Goal: Transaction & Acquisition: Purchase product/service

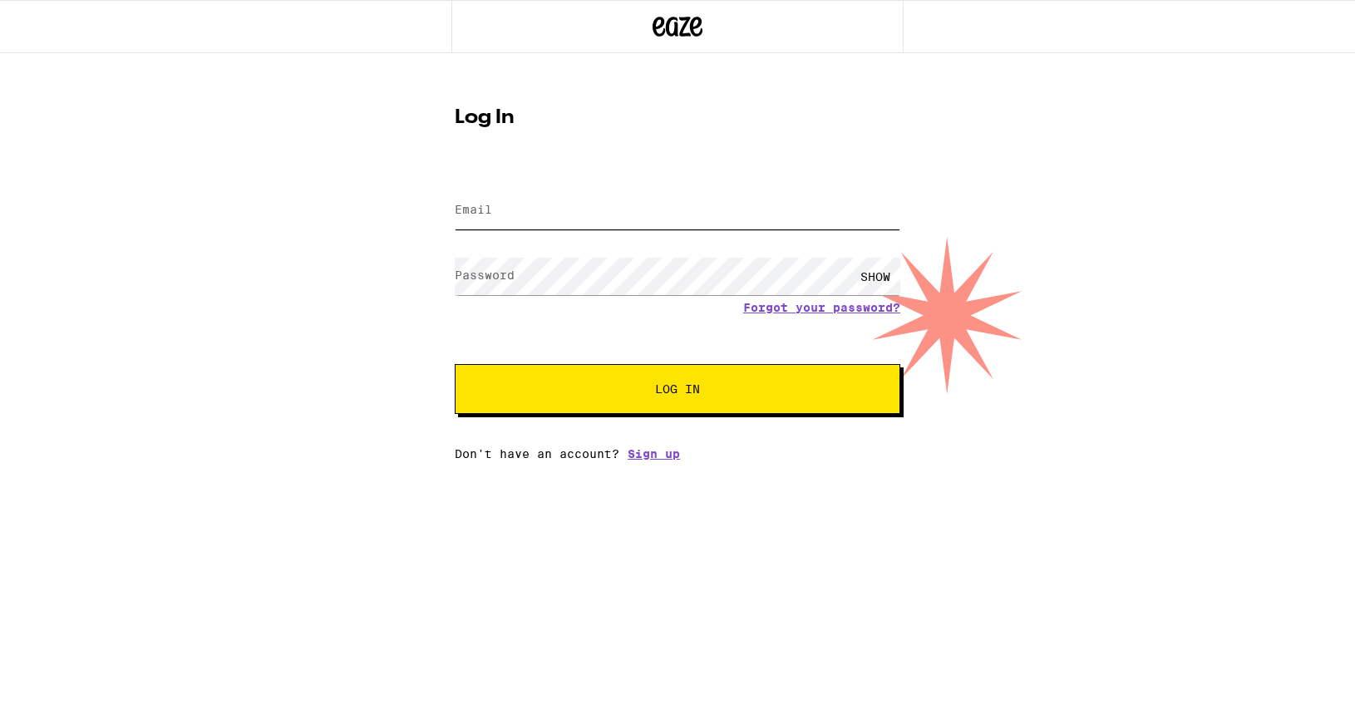
click at [660, 212] on input "Email" at bounding box center [678, 210] width 446 height 37
type input "[EMAIL_ADDRESS][DOMAIN_NAME]"
click at [584, 209] on input "[EMAIL_ADDRESS][DOMAIN_NAME]" at bounding box center [678, 210] width 446 height 37
drag, startPoint x: 667, startPoint y: 211, endPoint x: 296, endPoint y: 203, distance: 370.8
click at [296, 203] on div "Log In Email Email [EMAIL_ADDRESS][DOMAIN_NAME] Password Password SHOW Forgot y…" at bounding box center [677, 256] width 1355 height 407
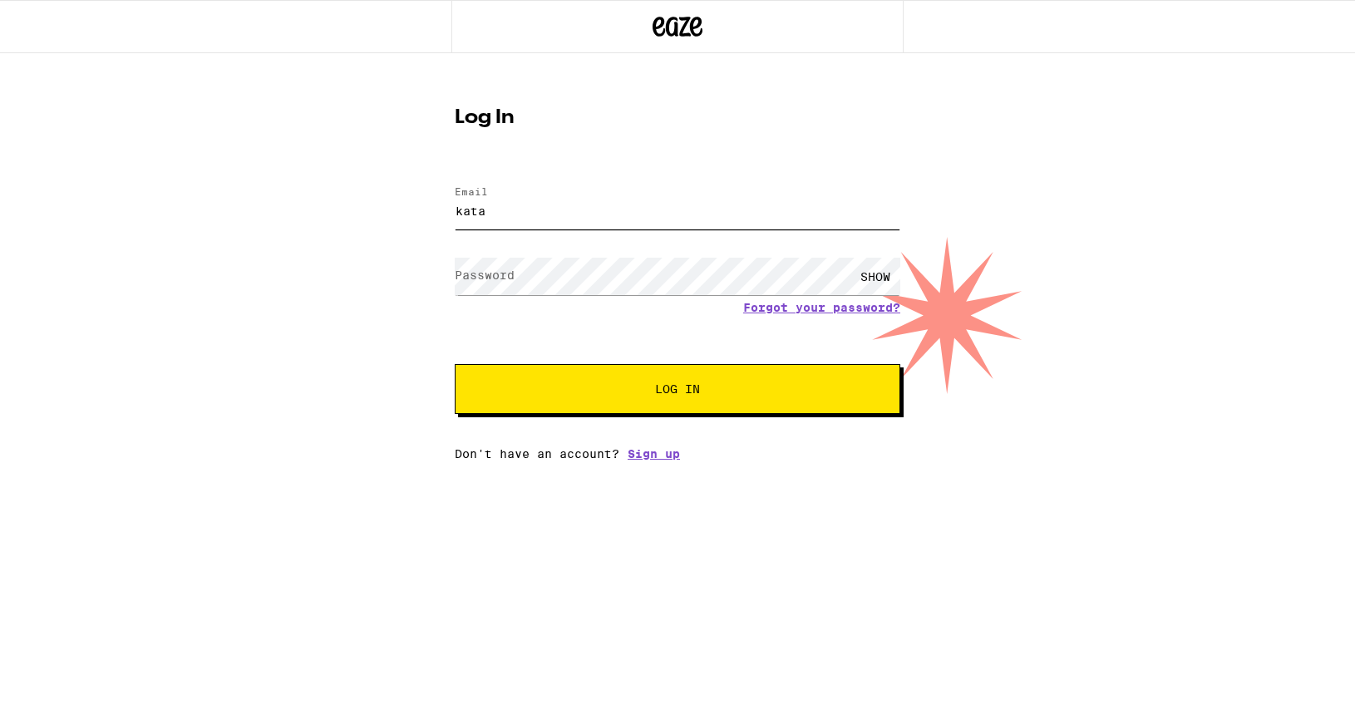
type input "[EMAIL_ADDRESS][DOMAIN_NAME]"
click at [884, 268] on div "SHOW" at bounding box center [875, 276] width 50 height 37
click at [561, 389] on span "Log In" at bounding box center [677, 389] width 311 height 12
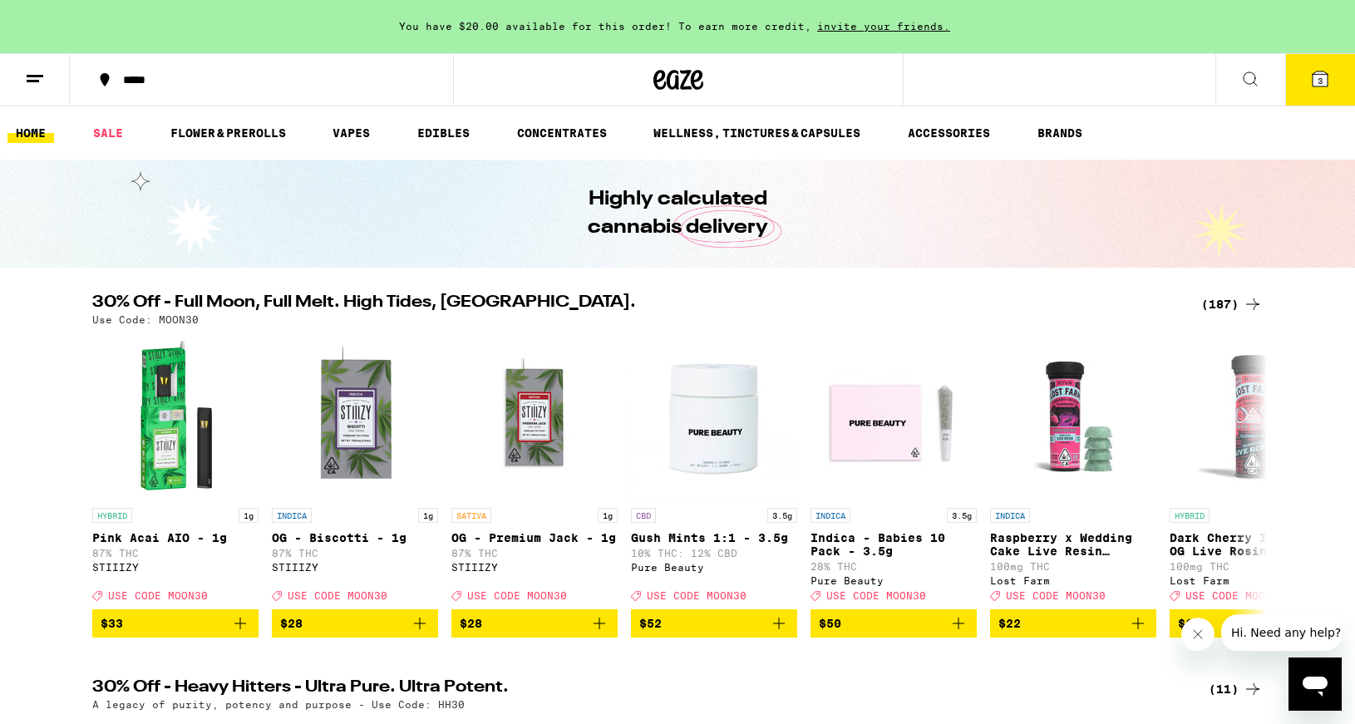
click at [1225, 307] on div "(187)" at bounding box center [1232, 304] width 62 height 20
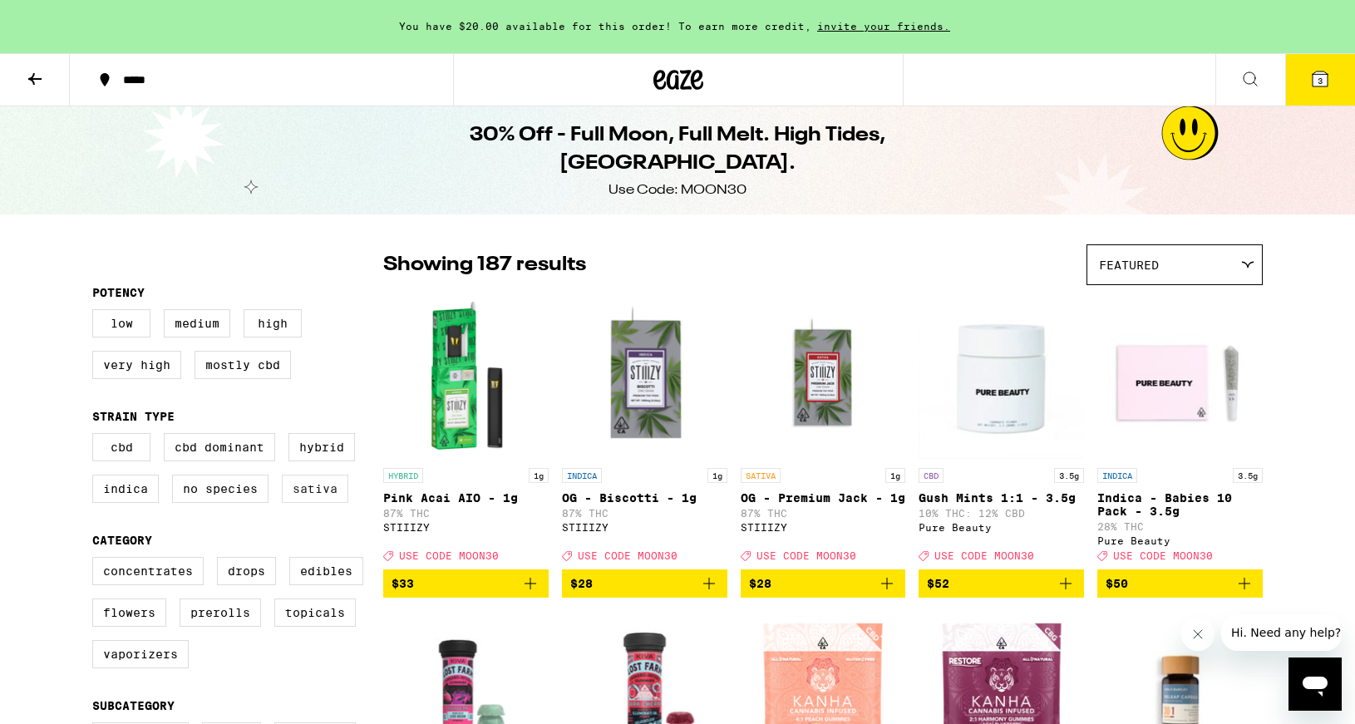
click at [288, 500] on label "Sativa" at bounding box center [315, 489] width 66 height 28
click at [96, 436] on input "Sativa" at bounding box center [96, 436] width 1 height 1
checkbox input "true"
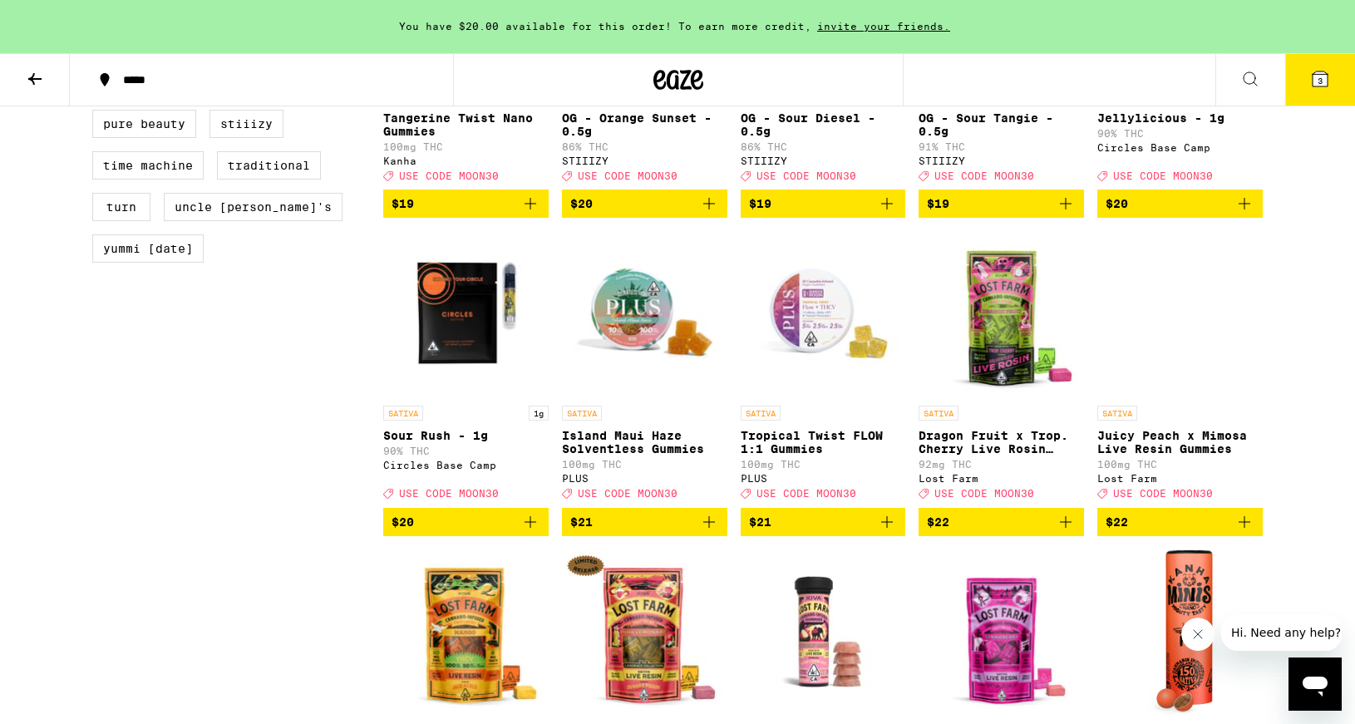
scroll to position [1657, 0]
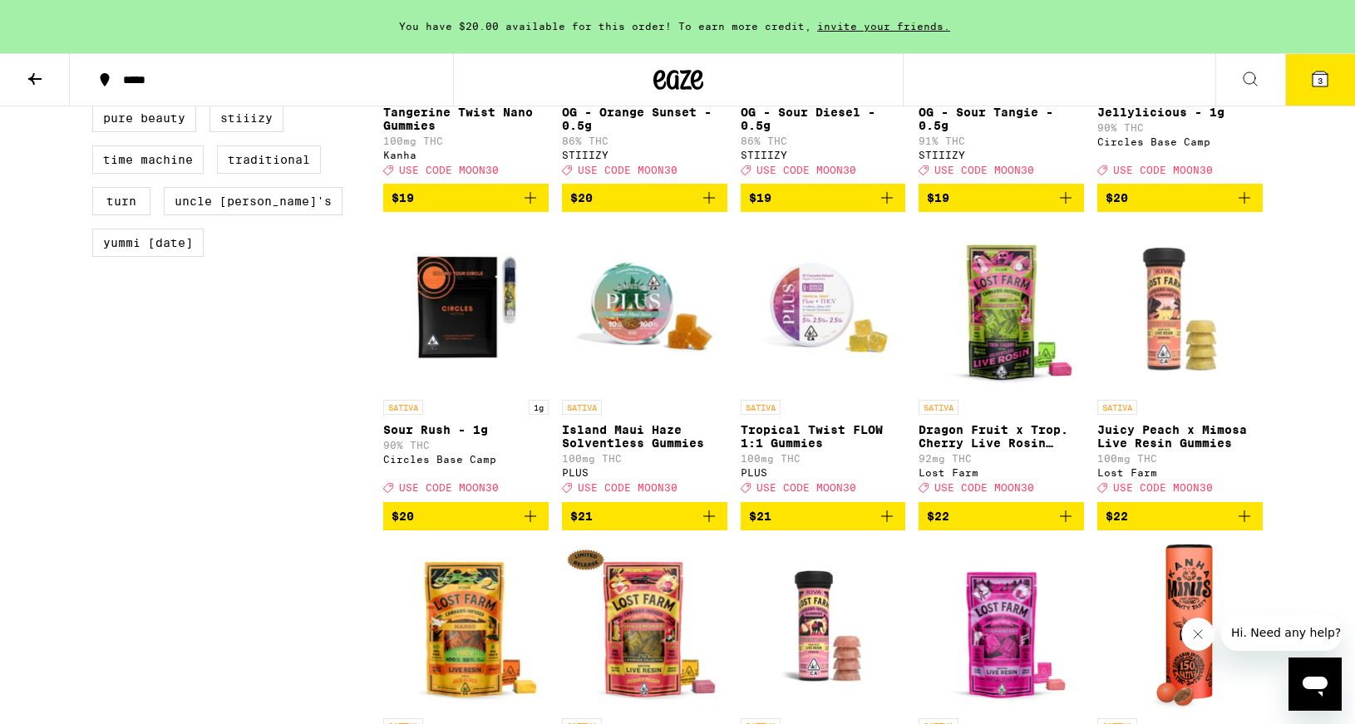
click at [1011, 392] on img "Open page for Dragon Fruit x Trop. Cherry Live Rosin Chews from Lost Farm" at bounding box center [1000, 308] width 165 height 166
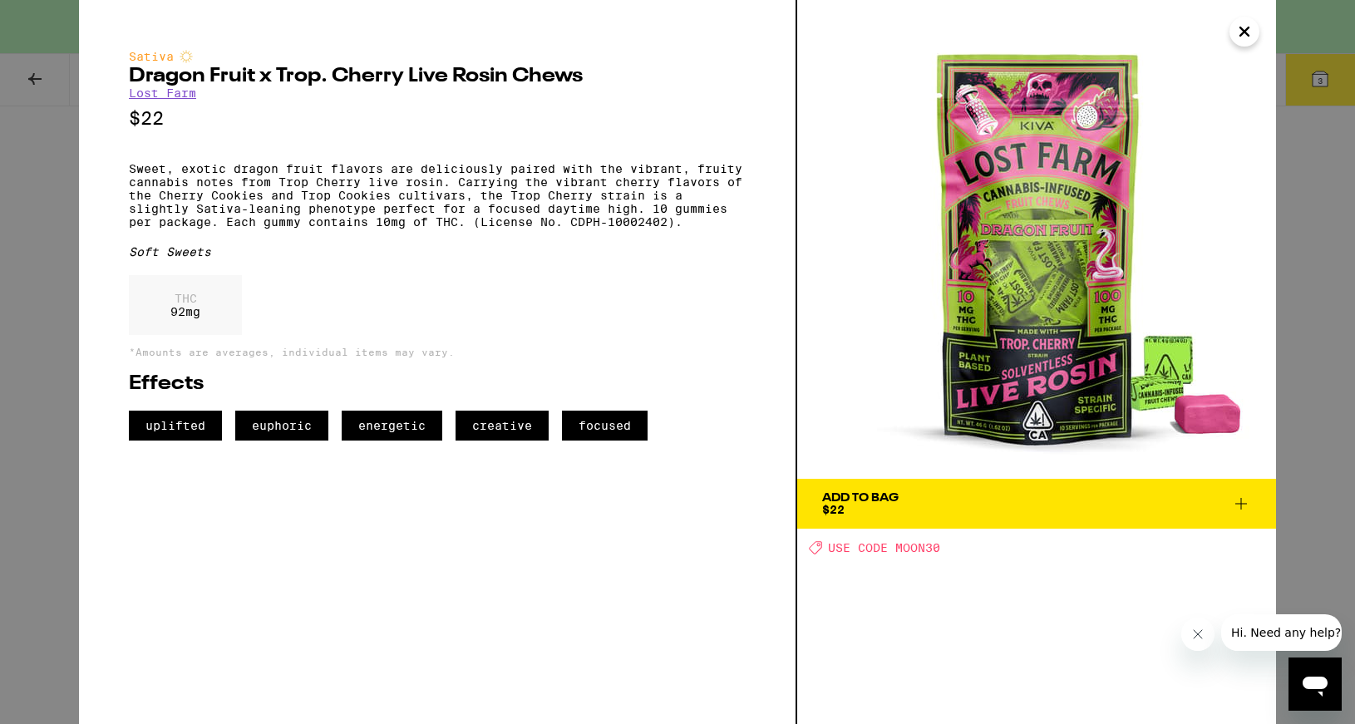
click at [1248, 22] on icon "Close" at bounding box center [1244, 31] width 20 height 25
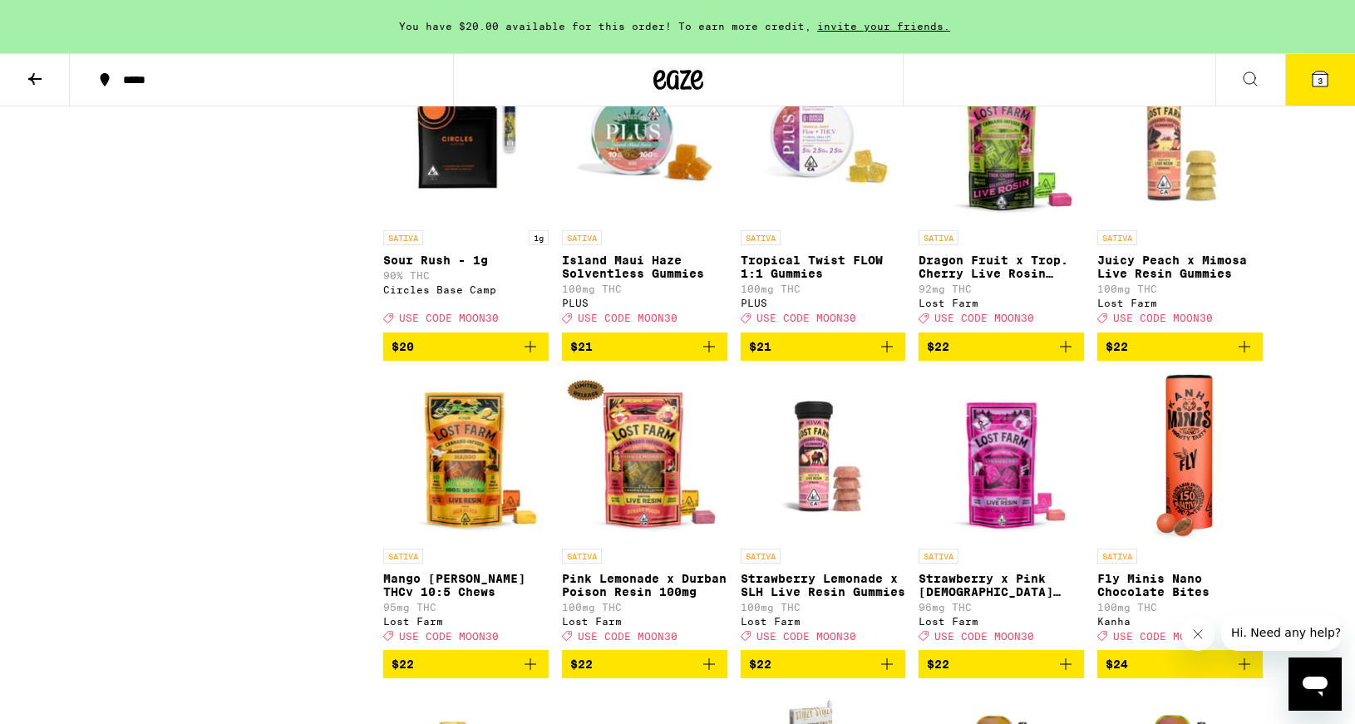
scroll to position [1834, 0]
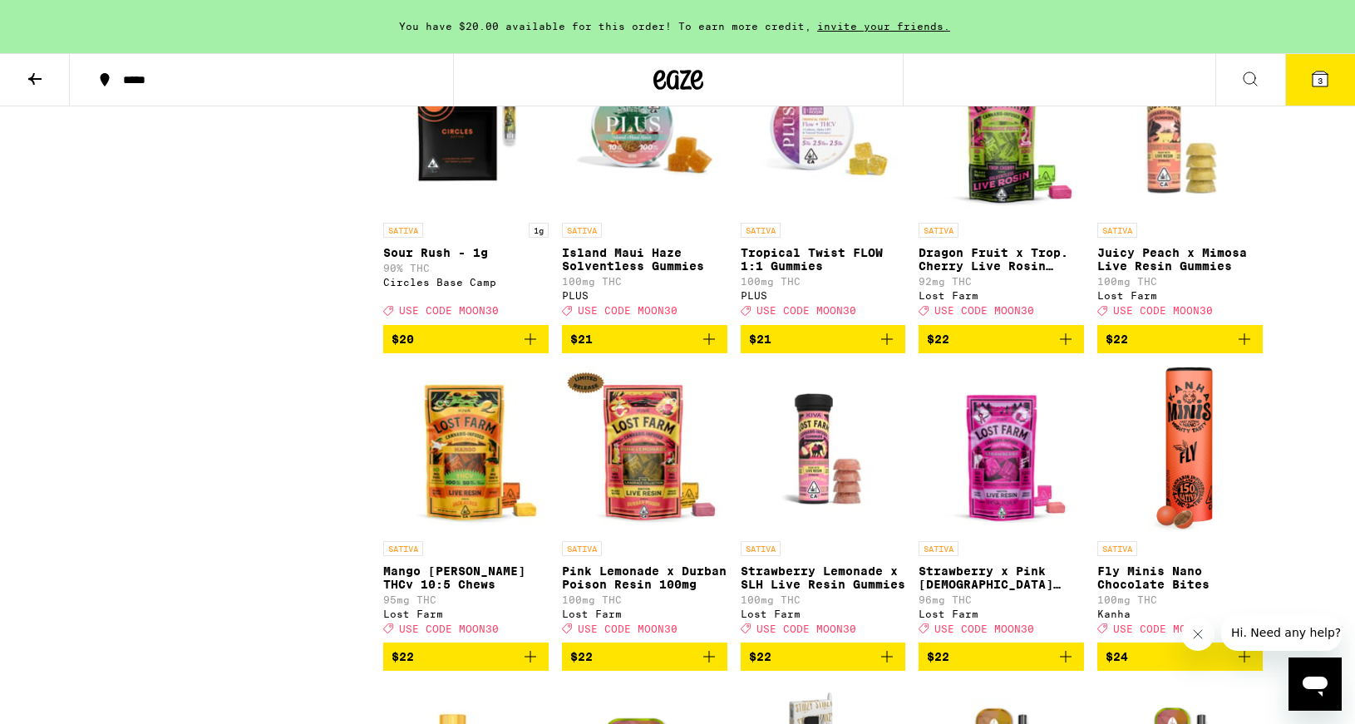
click at [1013, 190] on img "Open page for Dragon Fruit x Trop. Cherry Live Rosin Chews from Lost Farm" at bounding box center [1000, 131] width 165 height 166
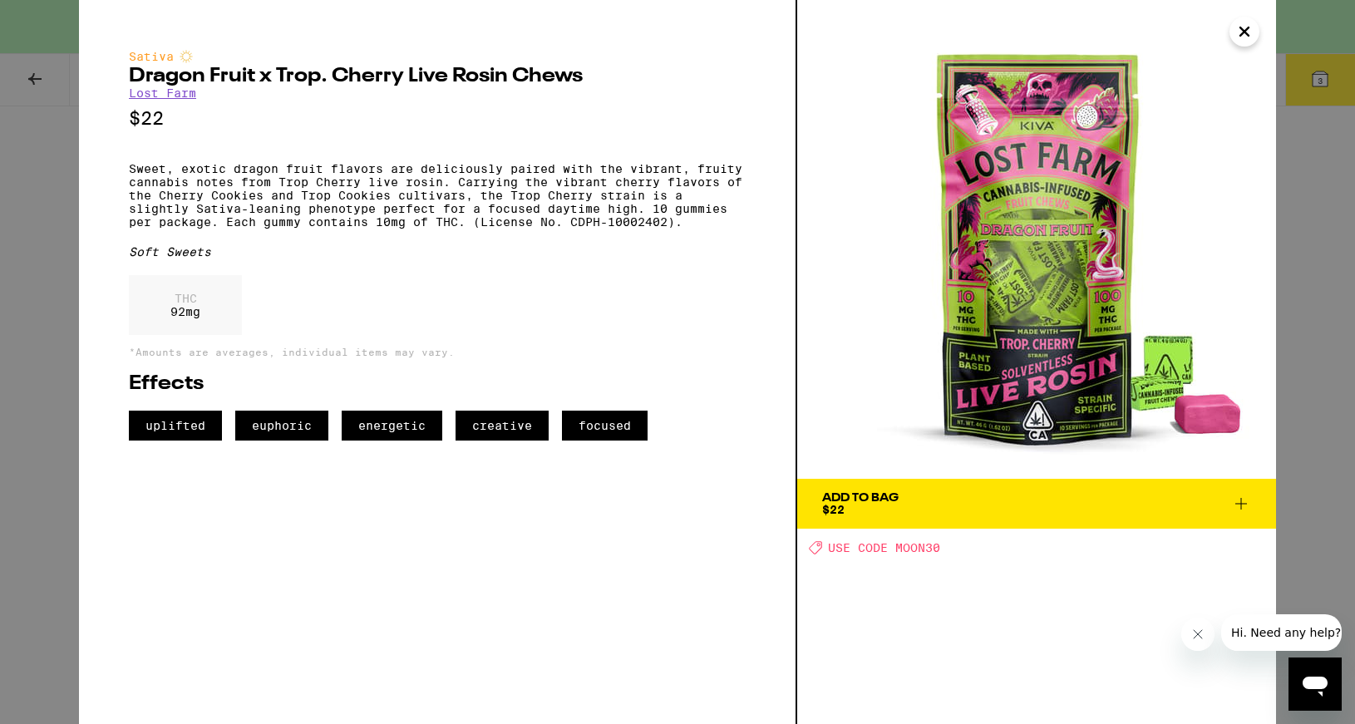
click at [1236, 508] on icon at bounding box center [1241, 504] width 20 height 20
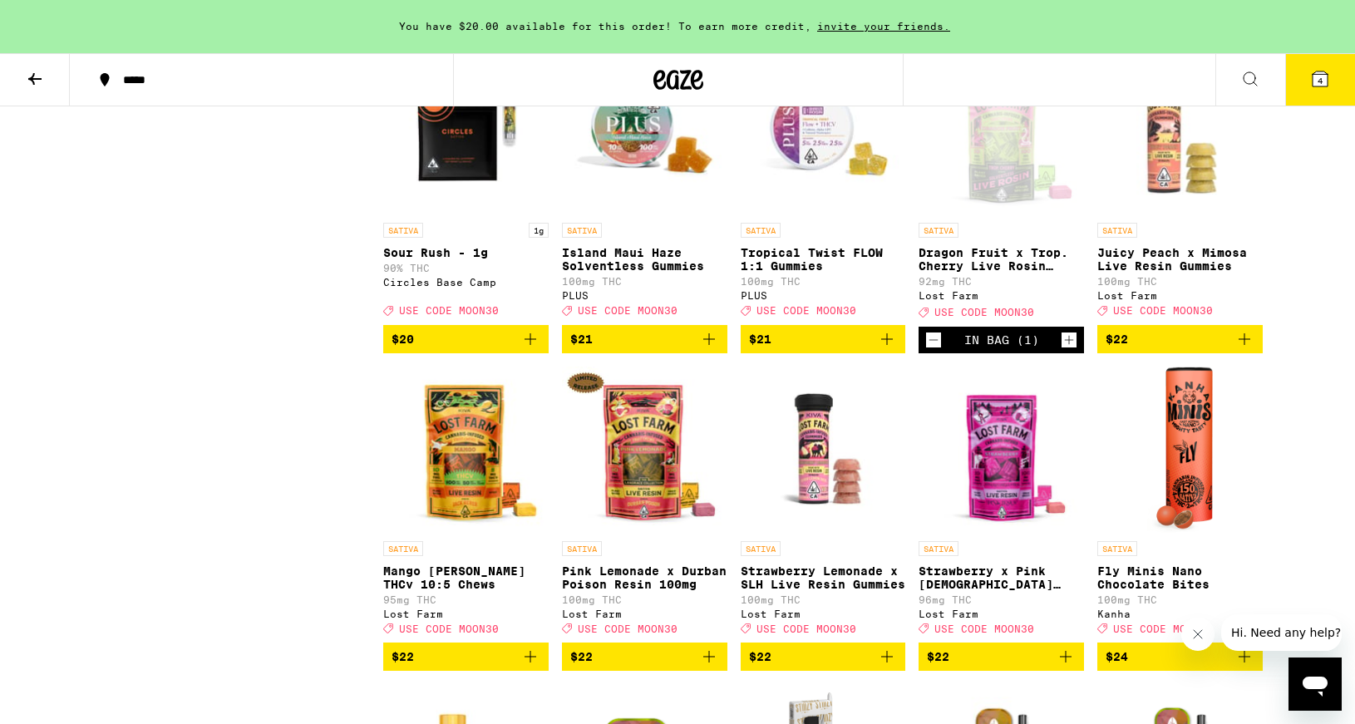
click at [1073, 350] on icon "Increment" at bounding box center [1068, 340] width 15 height 20
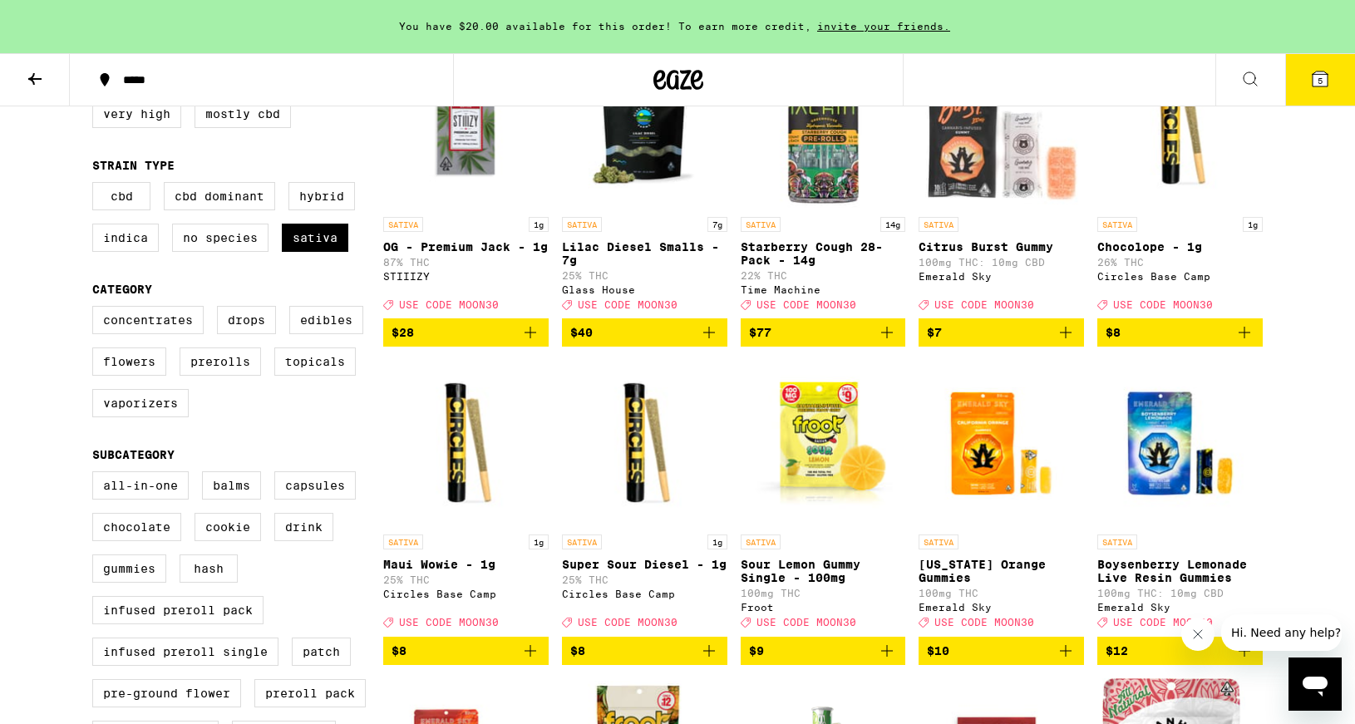
scroll to position [245, 0]
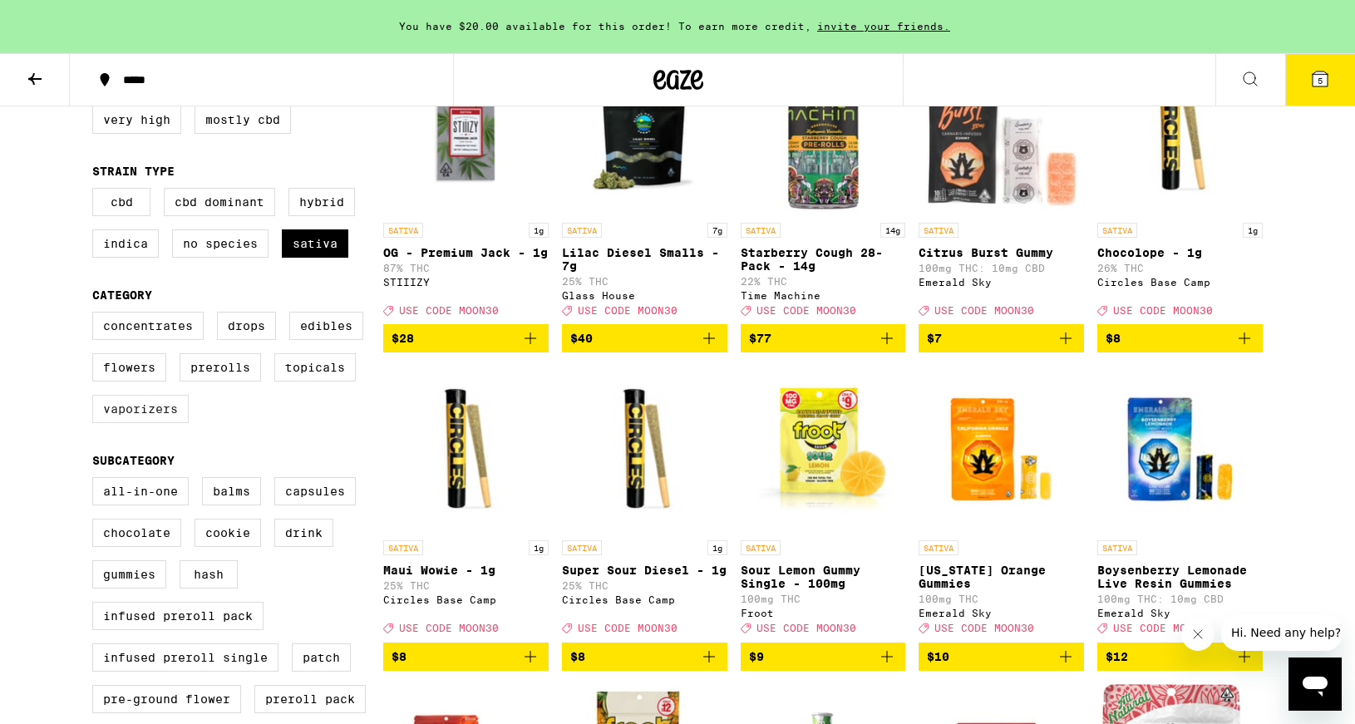
drag, startPoint x: 145, startPoint y: 432, endPoint x: 151, endPoint y: 420, distance: 13.8
click at [145, 423] on label "Vaporizers" at bounding box center [140, 409] width 96 height 28
click at [96, 315] on input "Vaporizers" at bounding box center [96, 314] width 1 height 1
checkbox input "true"
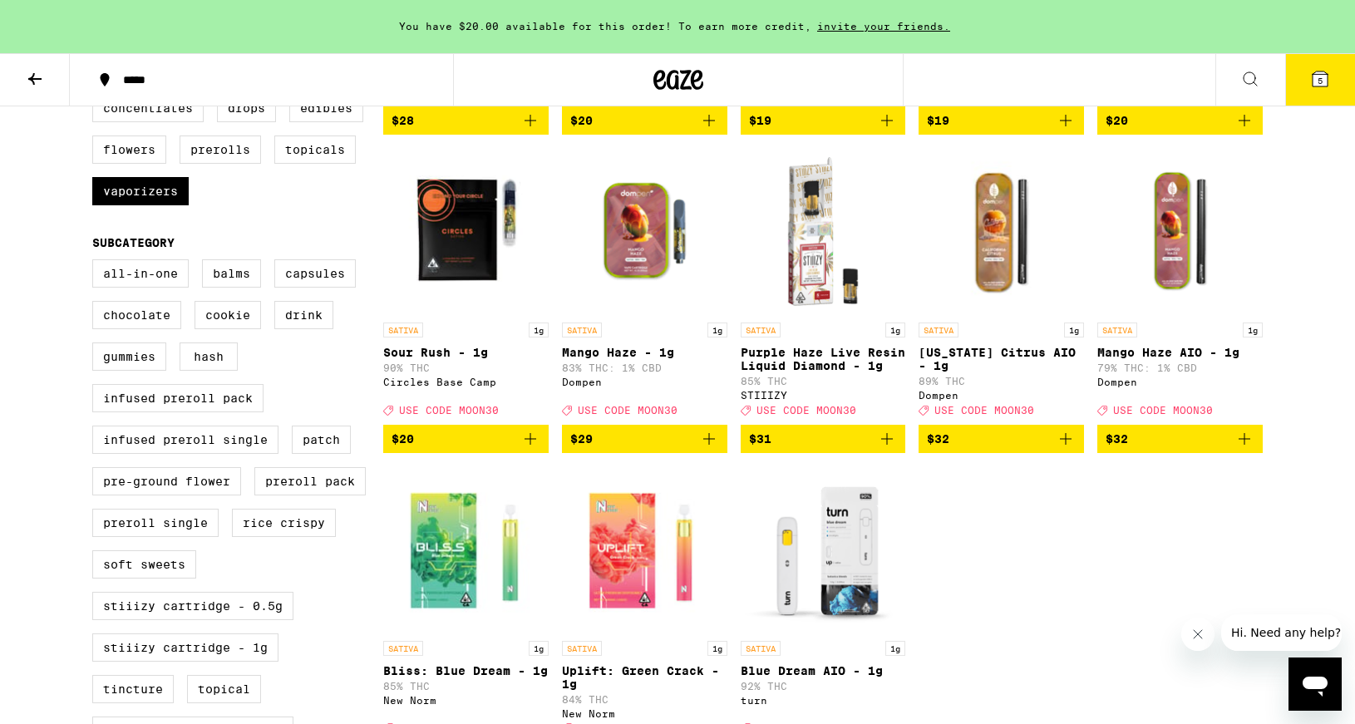
scroll to position [667, 0]
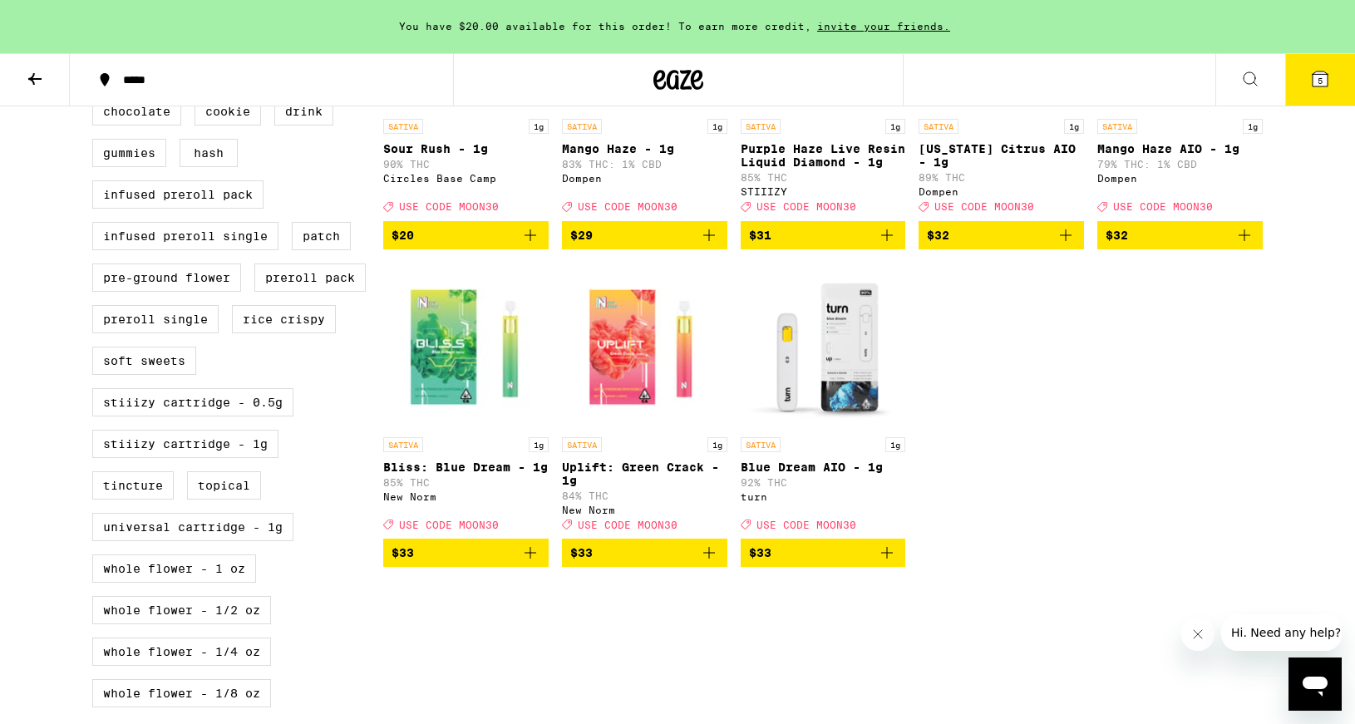
click at [834, 371] on img "Open page for Blue Dream AIO - 1g from turn" at bounding box center [823, 346] width 165 height 166
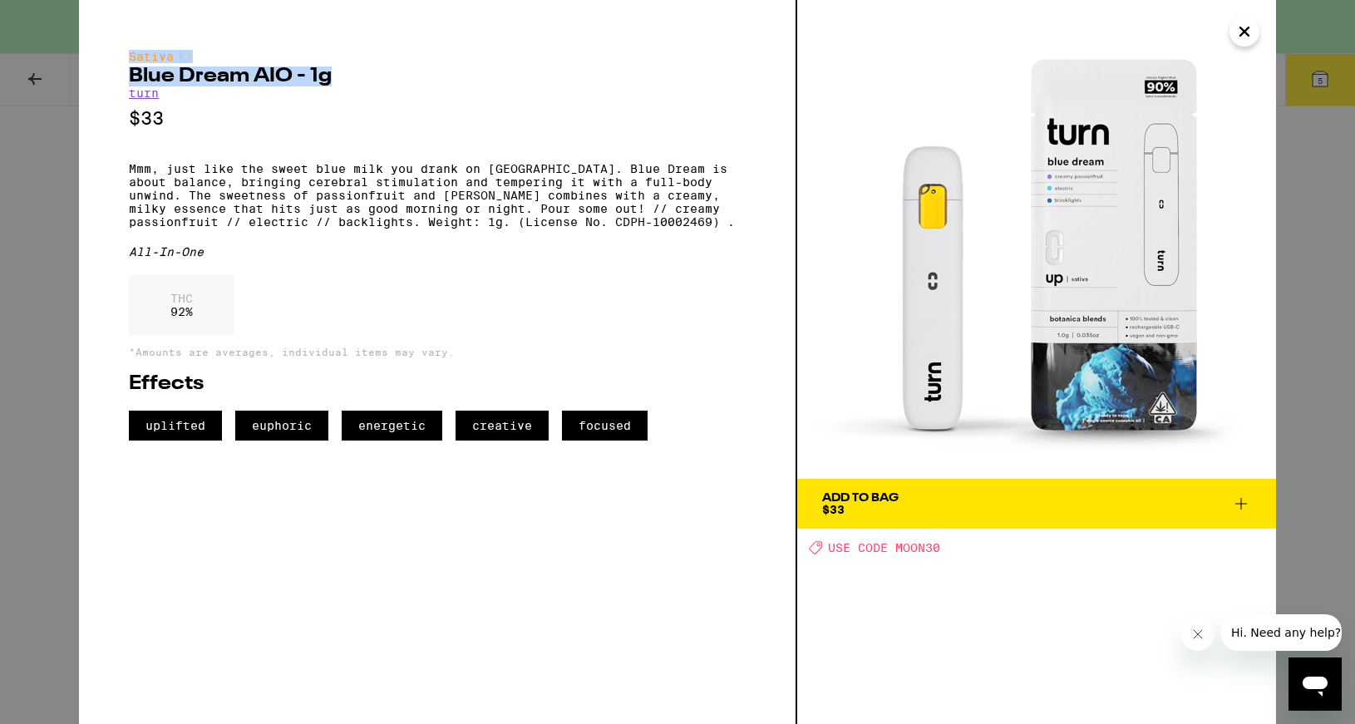
drag, startPoint x: 372, startPoint y: 81, endPoint x: 125, endPoint y: 58, distance: 247.9
click at [125, 58] on div "Sativa Blue Dream AIO - 1g turn $33 Mmm, just like the sweet blue milk you dran…" at bounding box center [438, 362] width 718 height 724
copy div "Sativa Blue Dream AIO - 1g"
click at [1241, 33] on icon "Close" at bounding box center [1244, 31] width 8 height 8
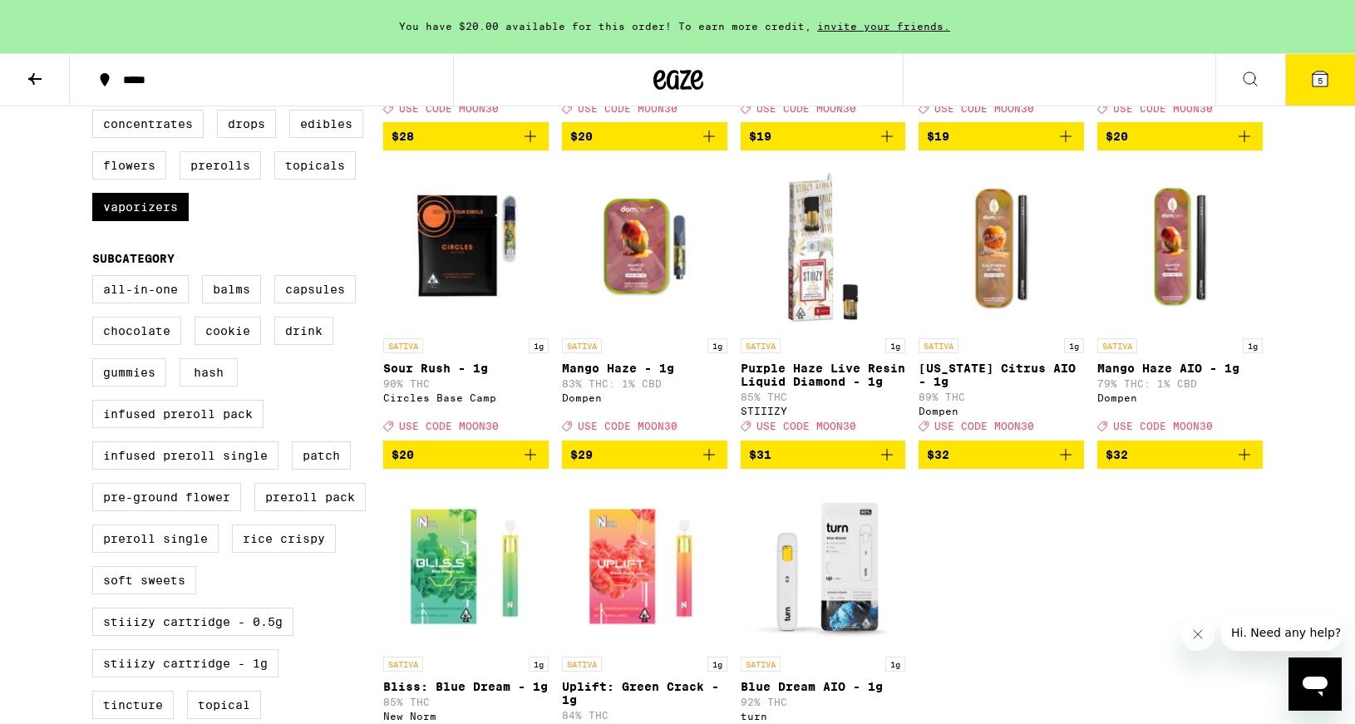
scroll to position [446, 0]
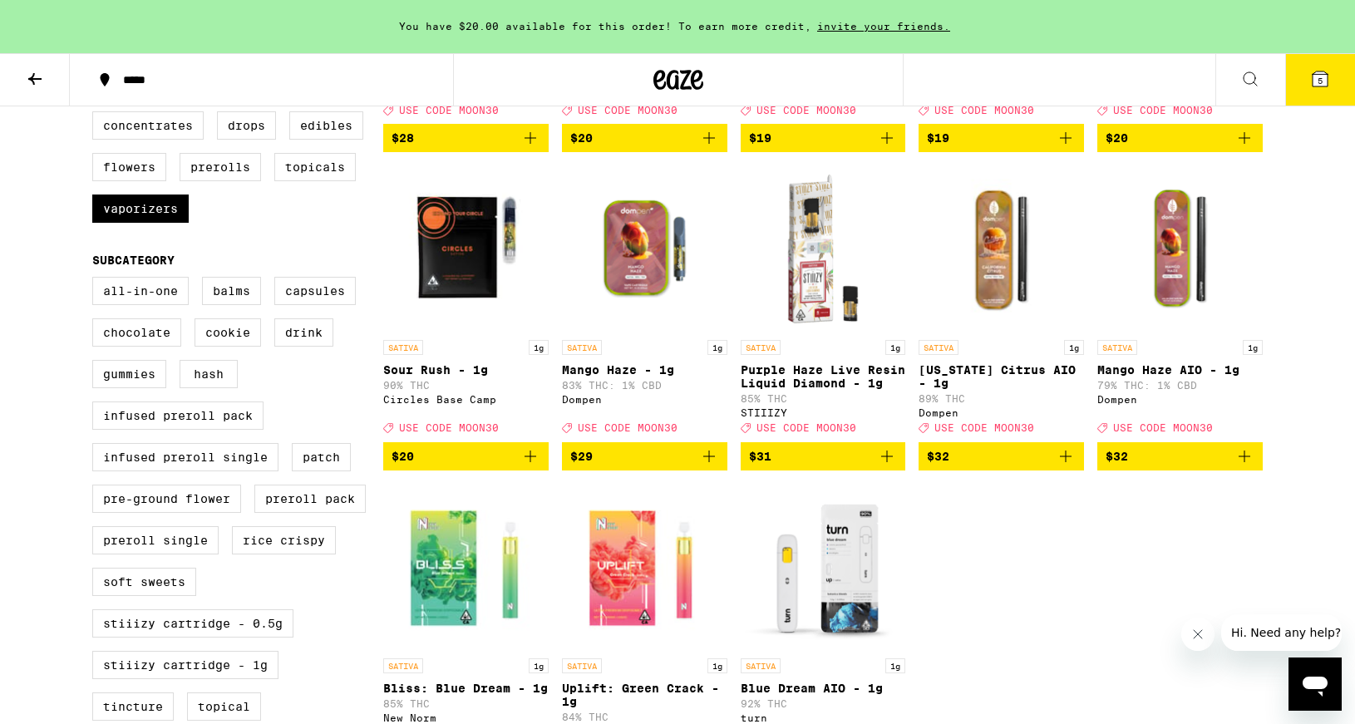
click at [999, 275] on img "Open page for California Citrus AIO - 1g from Dompen" at bounding box center [1000, 248] width 165 height 166
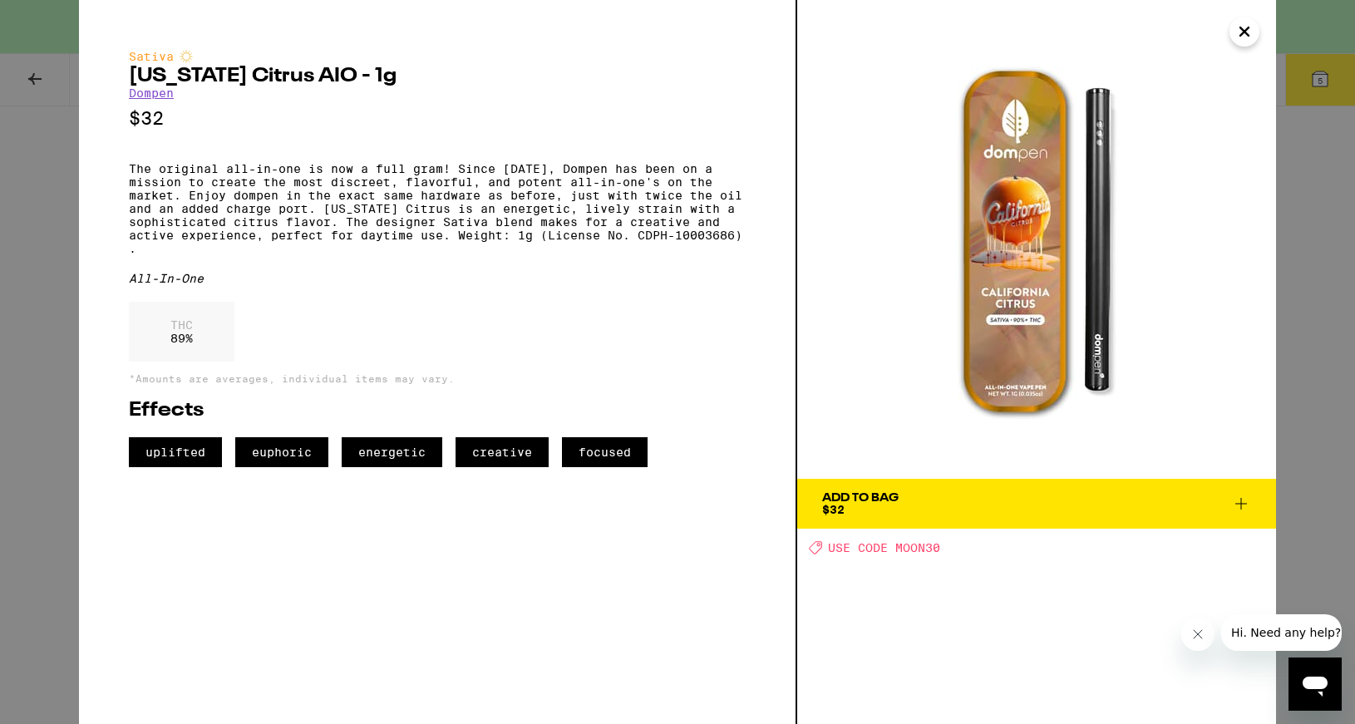
drag, startPoint x: 292, startPoint y: 170, endPoint x: 270, endPoint y: 150, distance: 30.0
click at [263, 164] on div "Sativa [US_STATE] Citrus AIO - 1g Dompen $32 The original all-in-one is now a f…" at bounding box center [437, 258] width 617 height 417
drag, startPoint x: 183, startPoint y: 102, endPoint x: 123, endPoint y: 60, distance: 73.3
click at [123, 60] on div "Sativa [US_STATE] Citrus AIO - 1g Dompen $32 The original all-in-one is now a f…" at bounding box center [438, 362] width 718 height 724
copy div "Sativa [US_STATE] Citrus AIO - 1g Dompen"
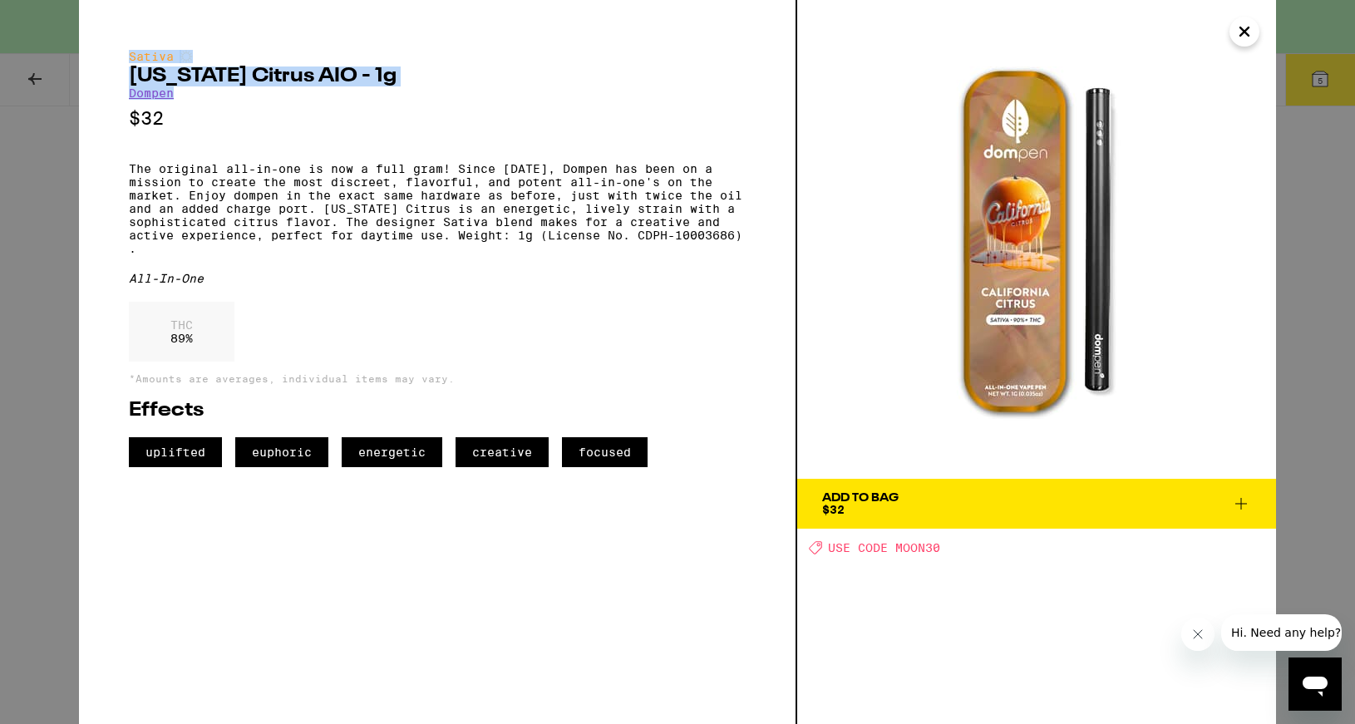
click at [902, 516] on button "Add To Bag $32" at bounding box center [1036, 504] width 479 height 50
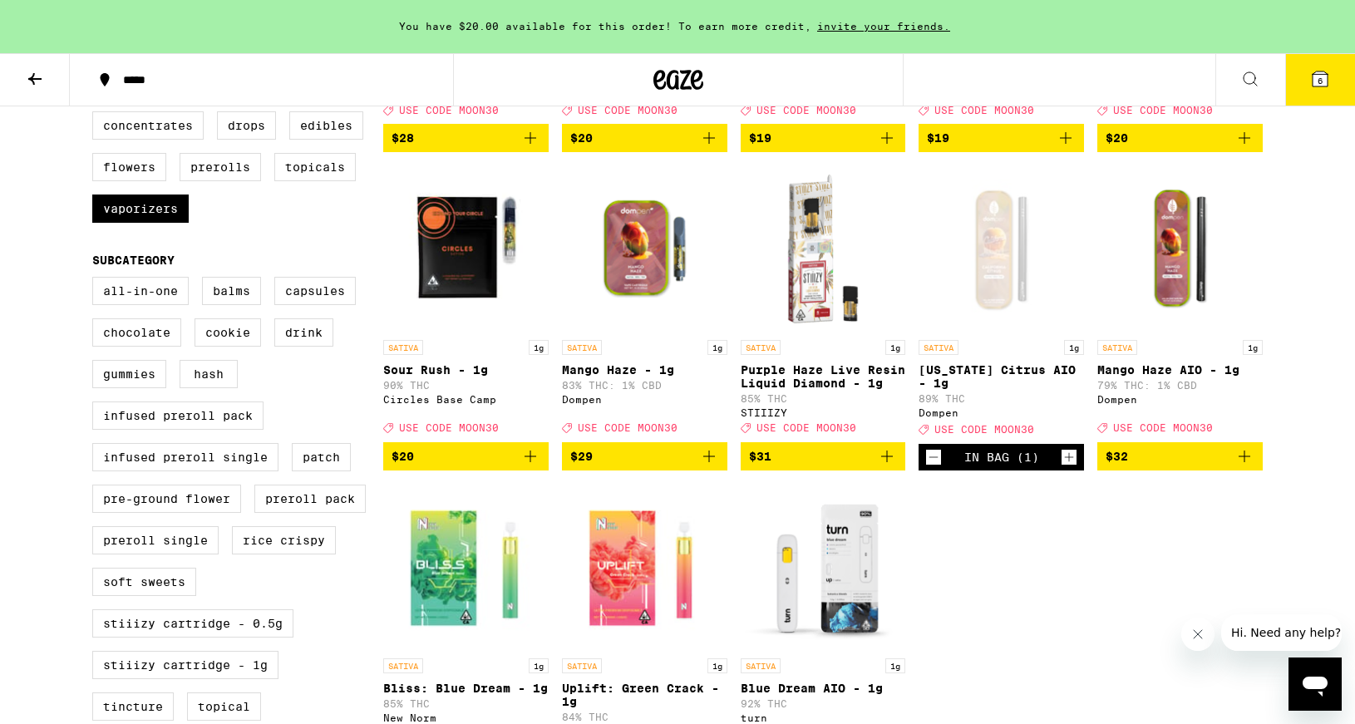
click at [1326, 77] on icon at bounding box center [1319, 78] width 15 height 15
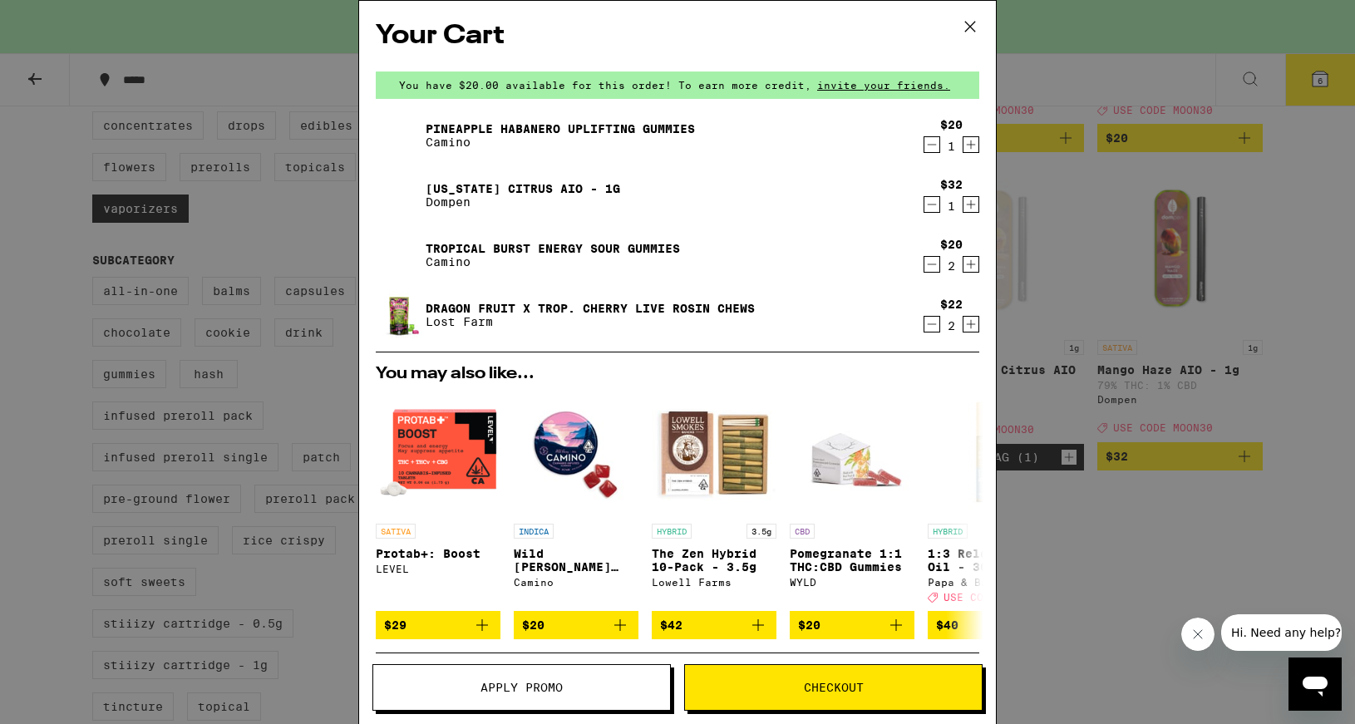
click at [934, 271] on icon "Decrement" at bounding box center [931, 264] width 15 height 20
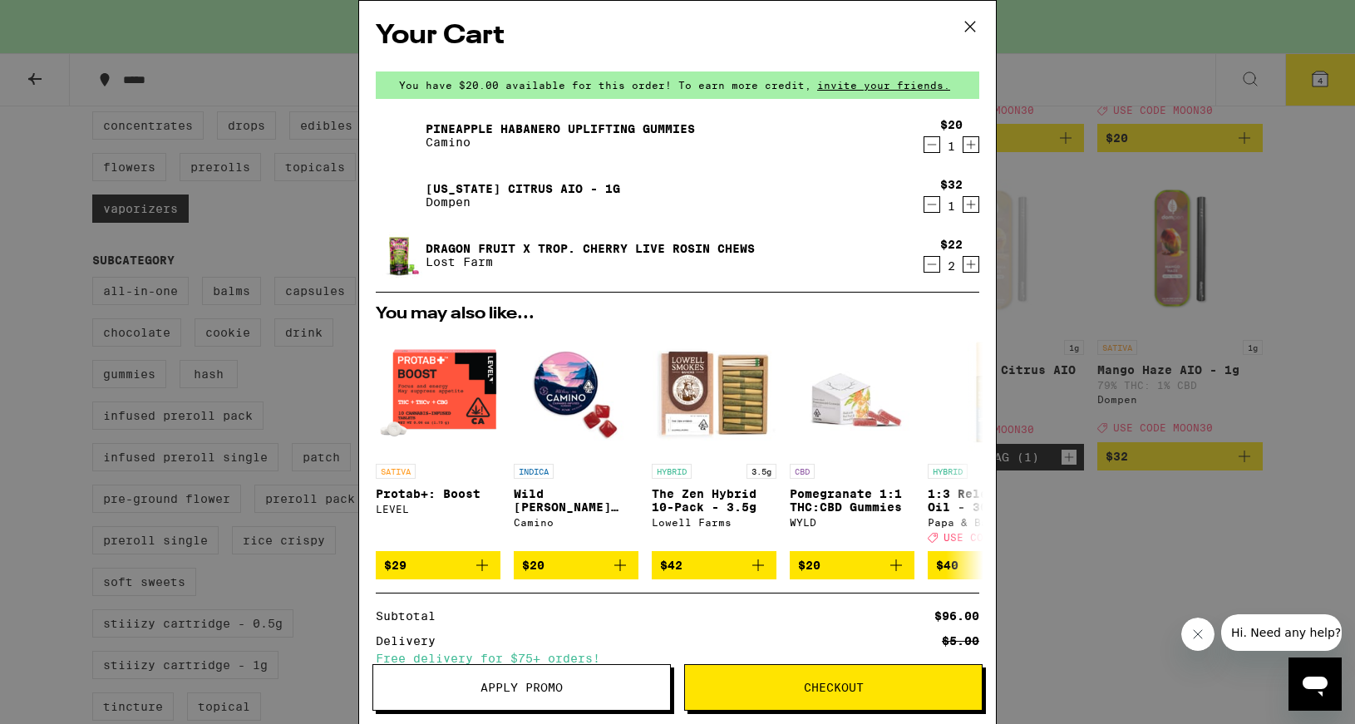
click at [928, 274] on icon "Decrement" at bounding box center [931, 264] width 15 height 20
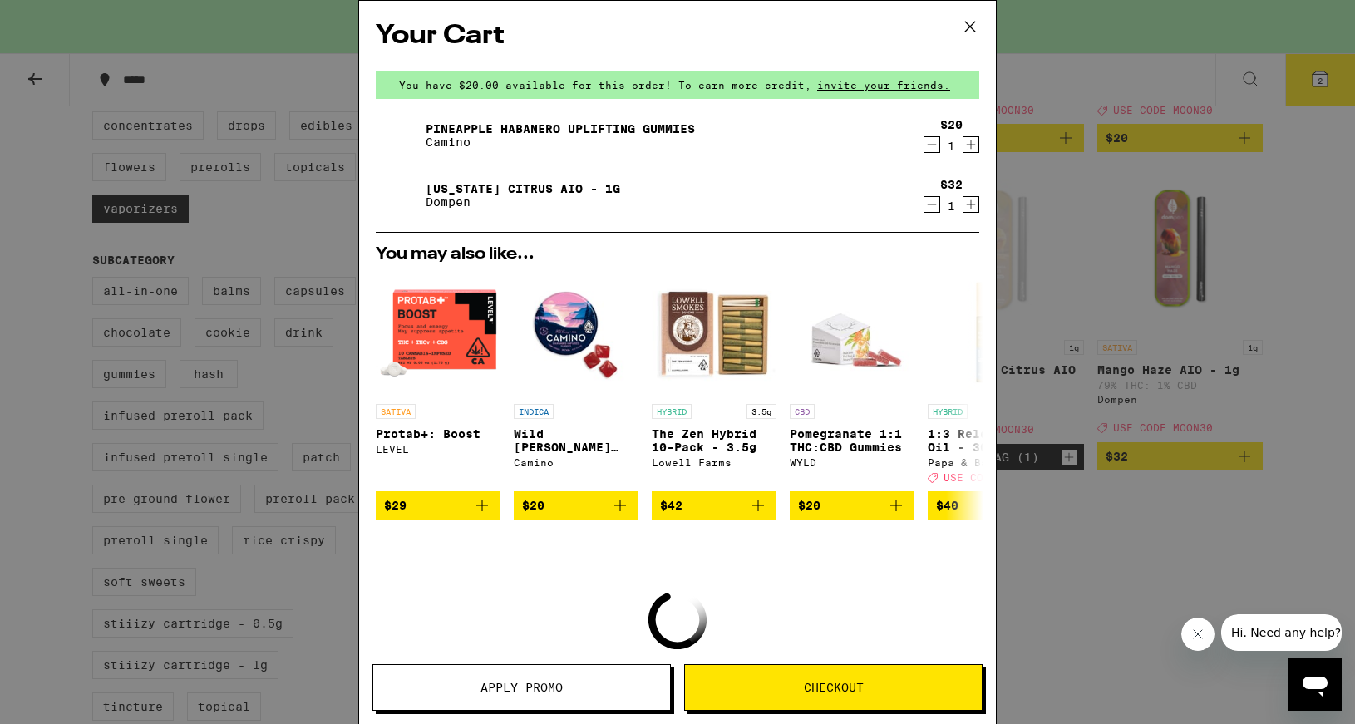
click at [928, 274] on img "Open page for 1:3 Releaf Body Oil - 300mg from Papa & Barkley" at bounding box center [990, 333] width 125 height 125
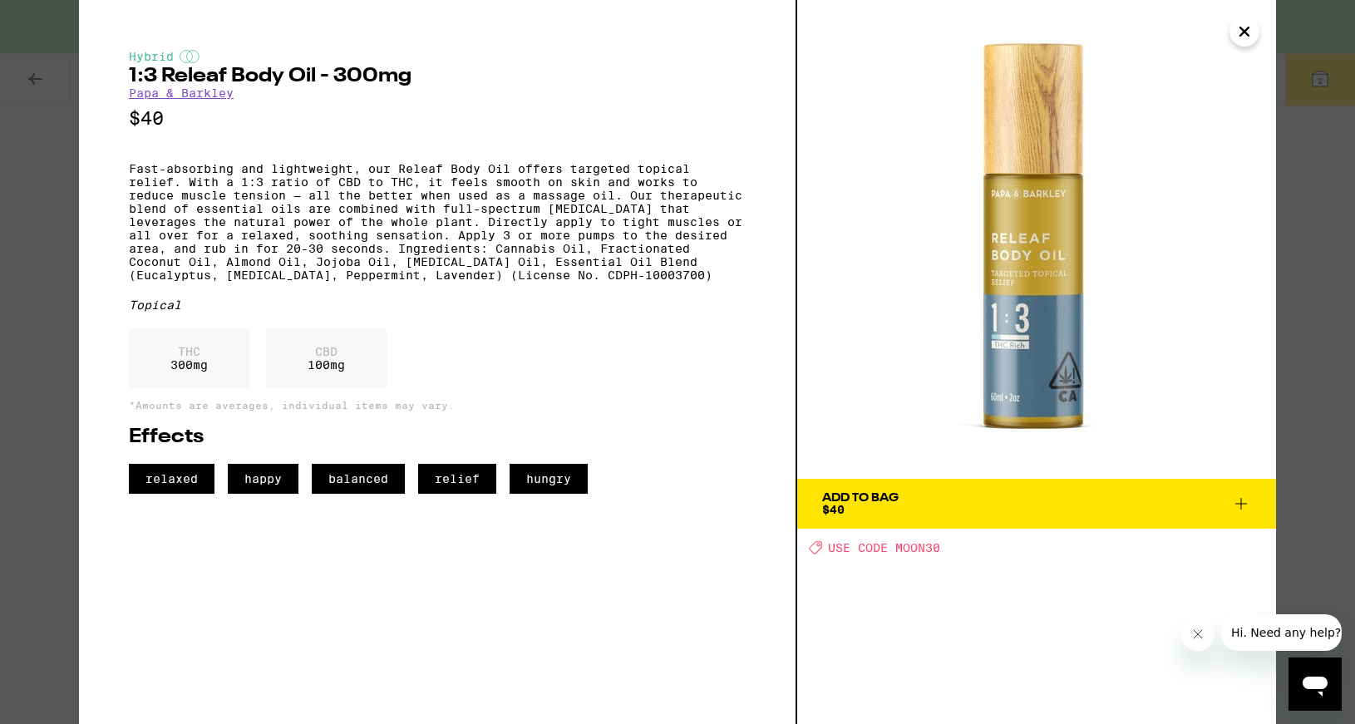
click at [1238, 35] on icon "Close" at bounding box center [1244, 31] width 20 height 25
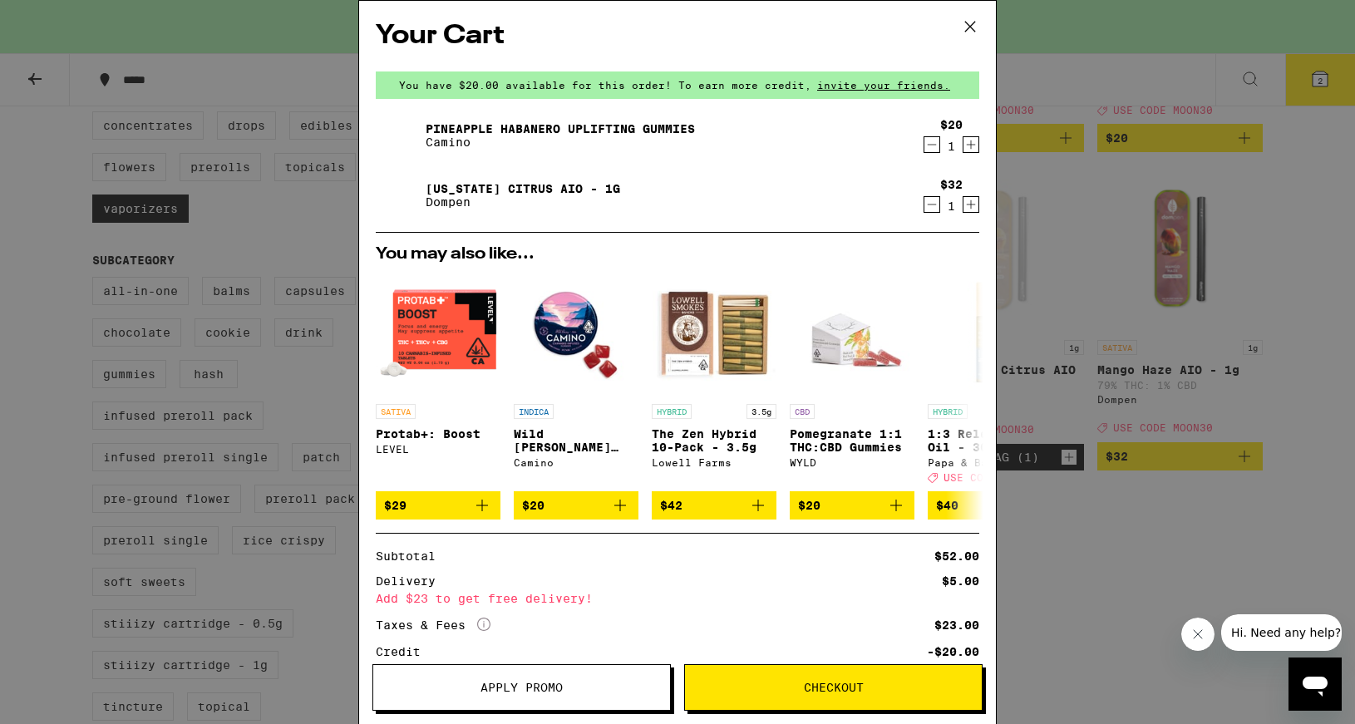
click at [932, 145] on icon "Decrement" at bounding box center [931, 145] width 15 height 20
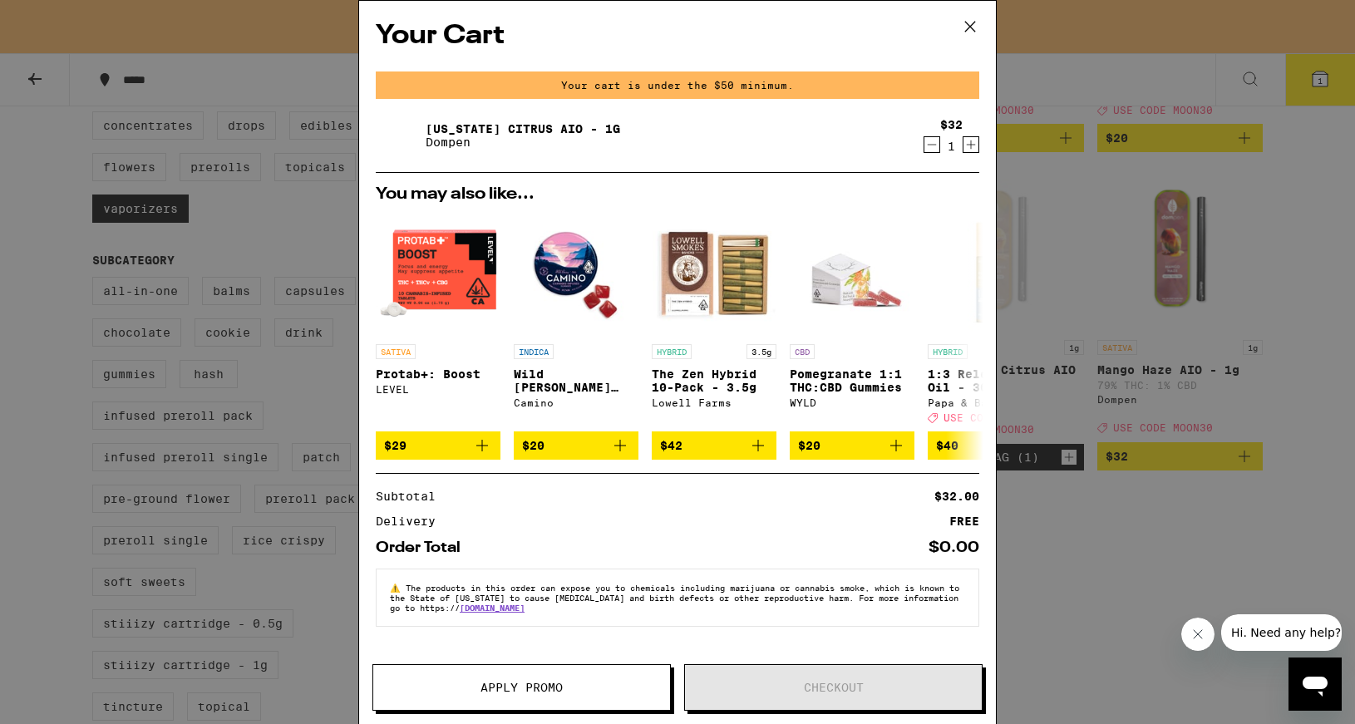
click at [970, 23] on icon at bounding box center [970, 26] width 25 height 25
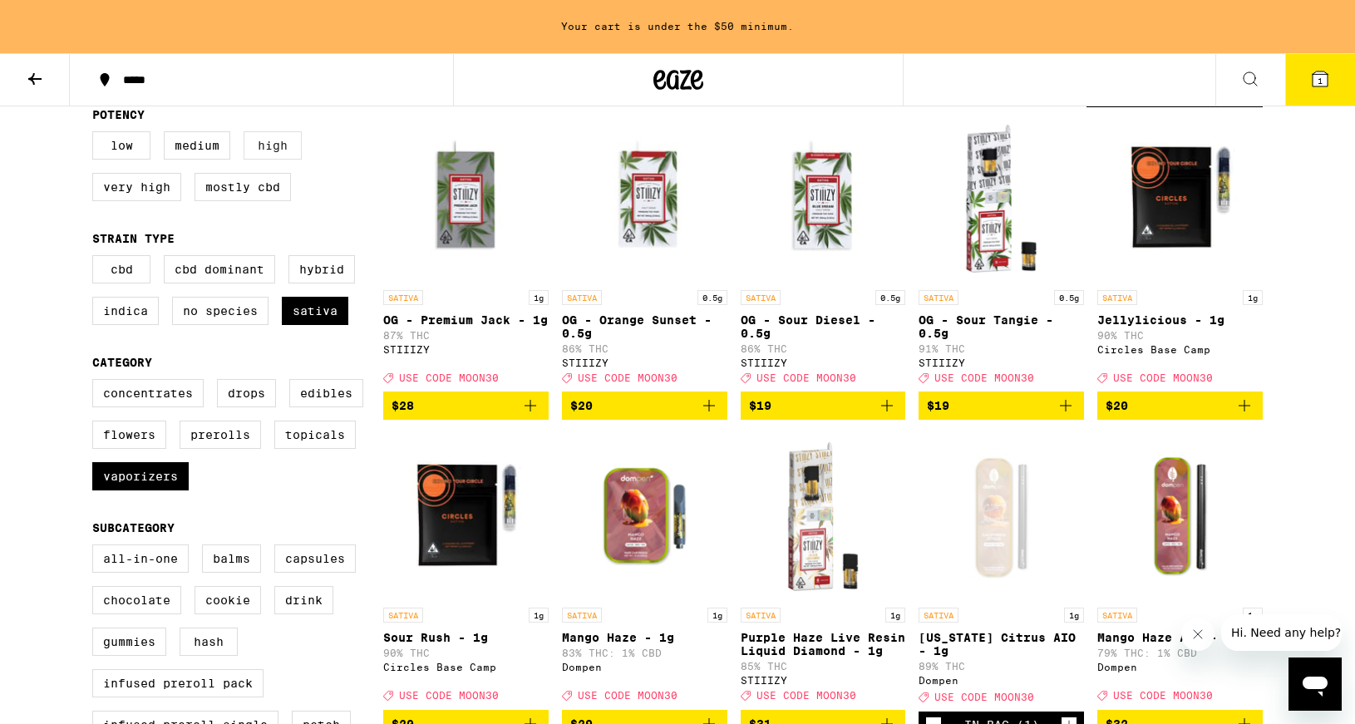
scroll to position [180, 0]
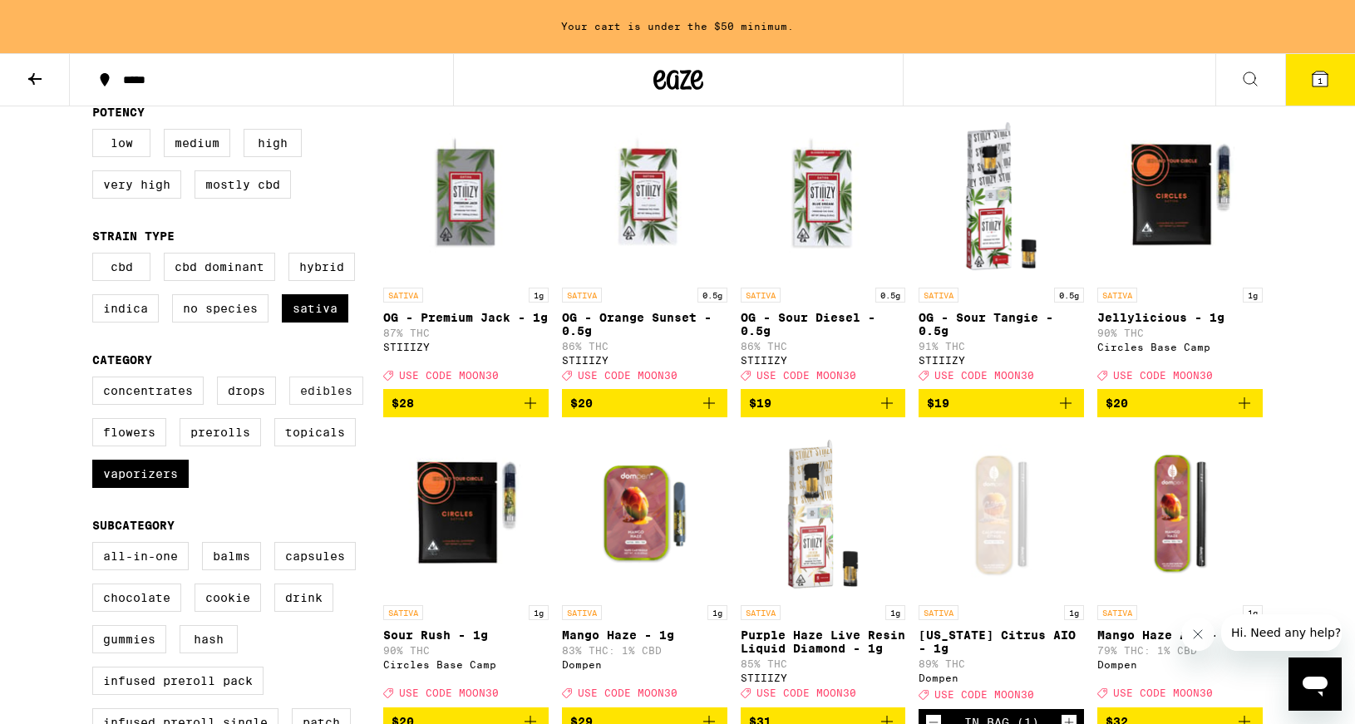
click at [318, 405] on label "Edibles" at bounding box center [326, 391] width 74 height 28
click at [96, 380] on input "Edibles" at bounding box center [96, 379] width 1 height 1
checkbox input "true"
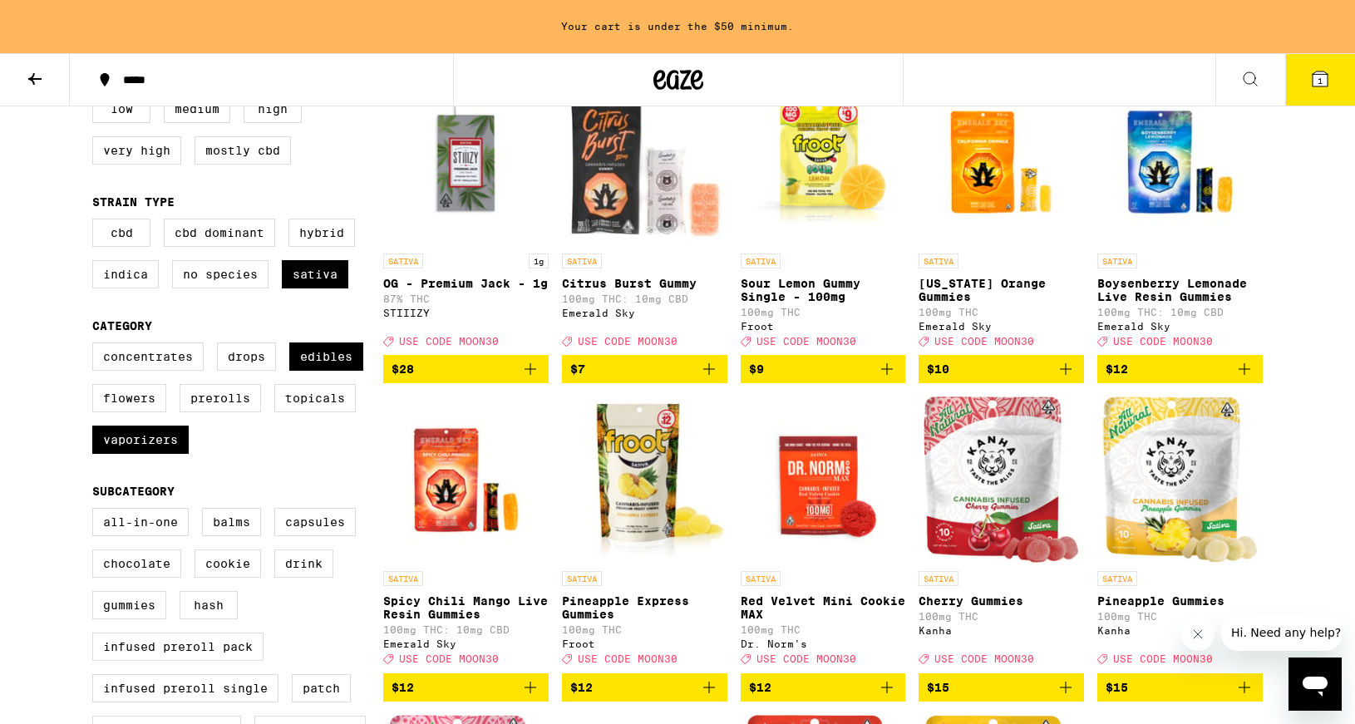
scroll to position [196, 0]
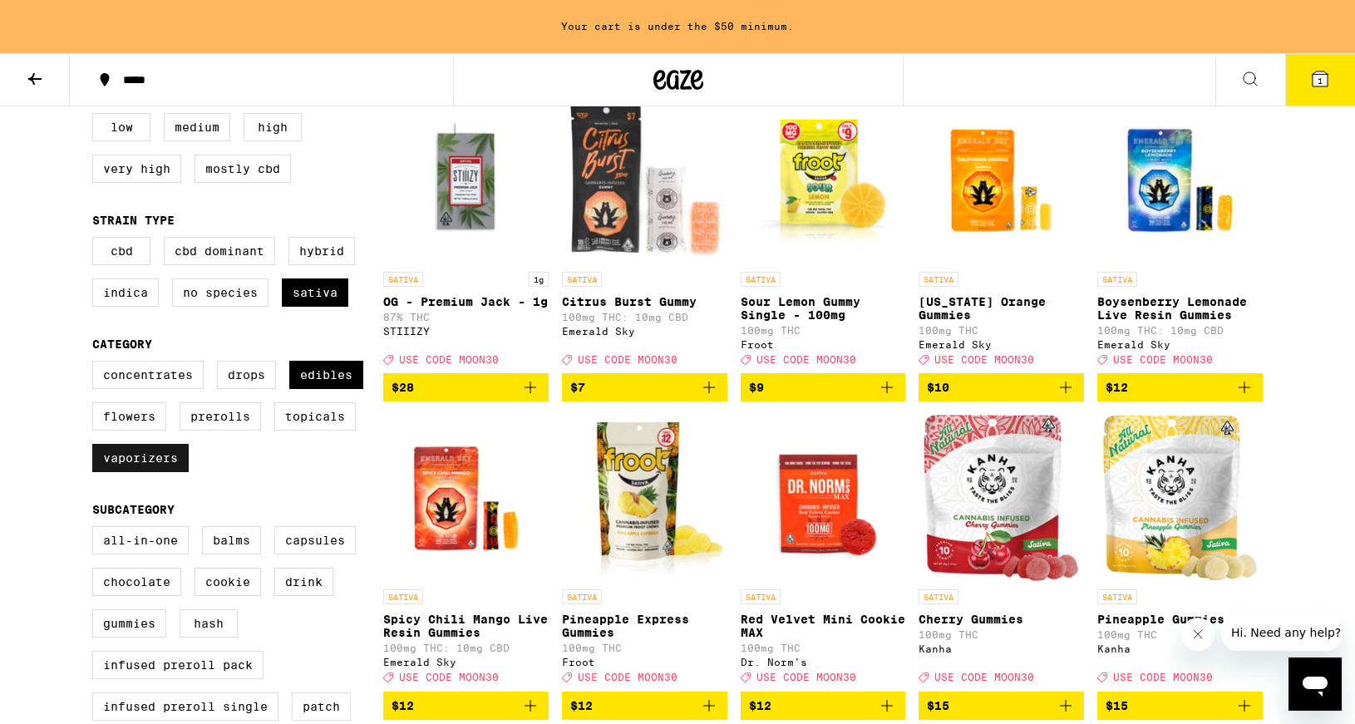
click at [159, 472] on label "Vaporizers" at bounding box center [140, 458] width 96 height 28
click at [96, 364] on input "Vaporizers" at bounding box center [96, 363] width 1 height 1
checkbox input "false"
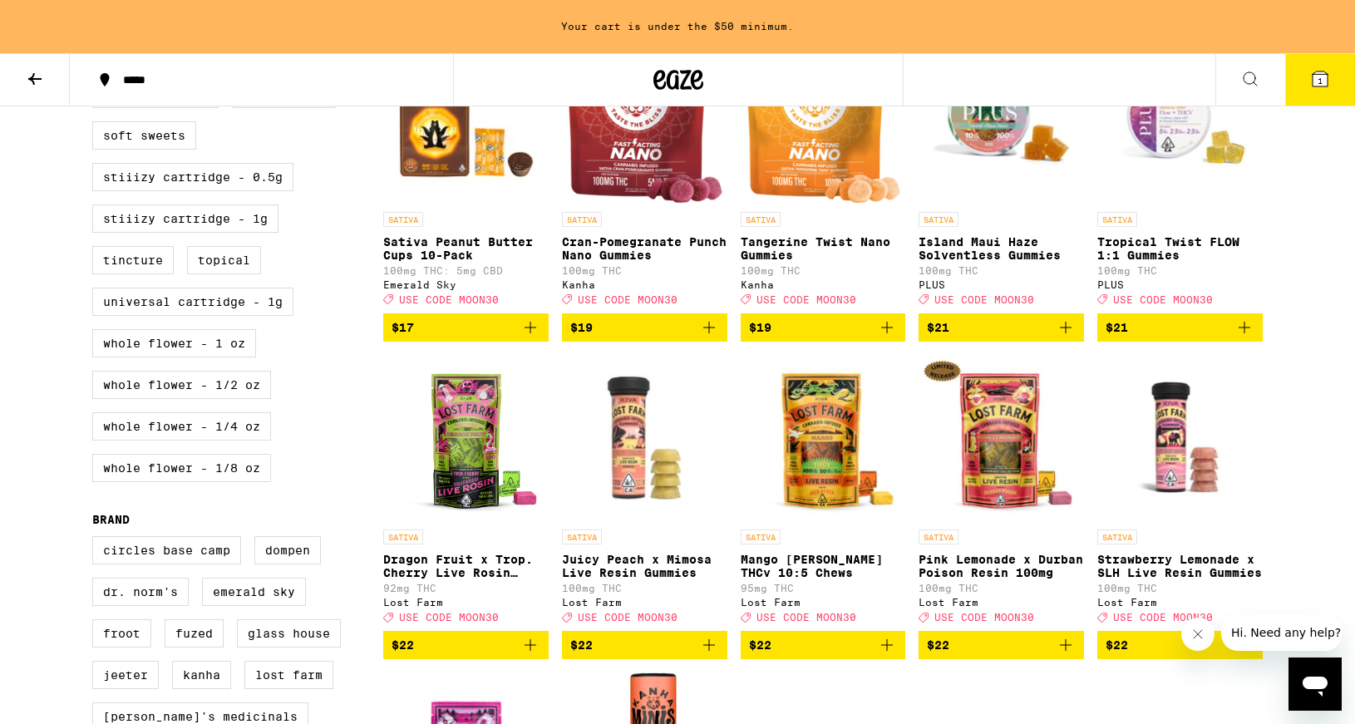
scroll to position [1021, 0]
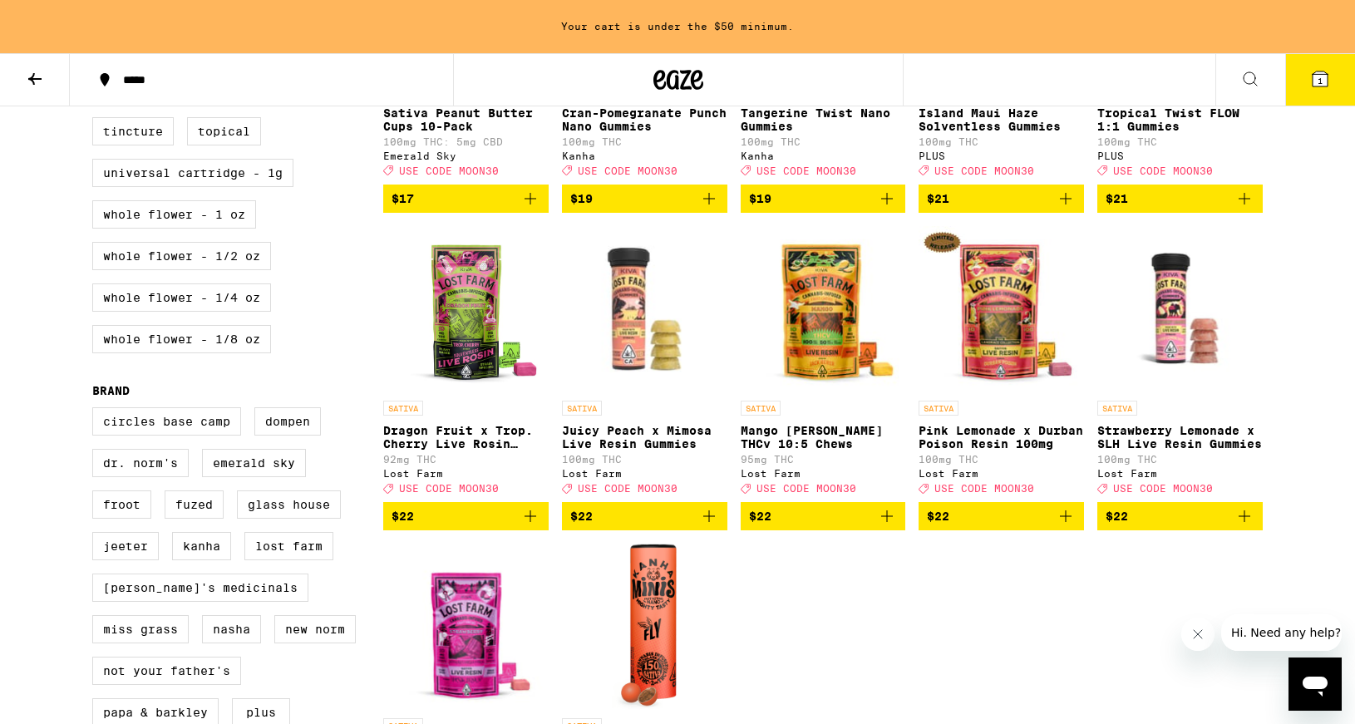
click at [520, 526] on icon "Add to bag" at bounding box center [530, 516] width 20 height 20
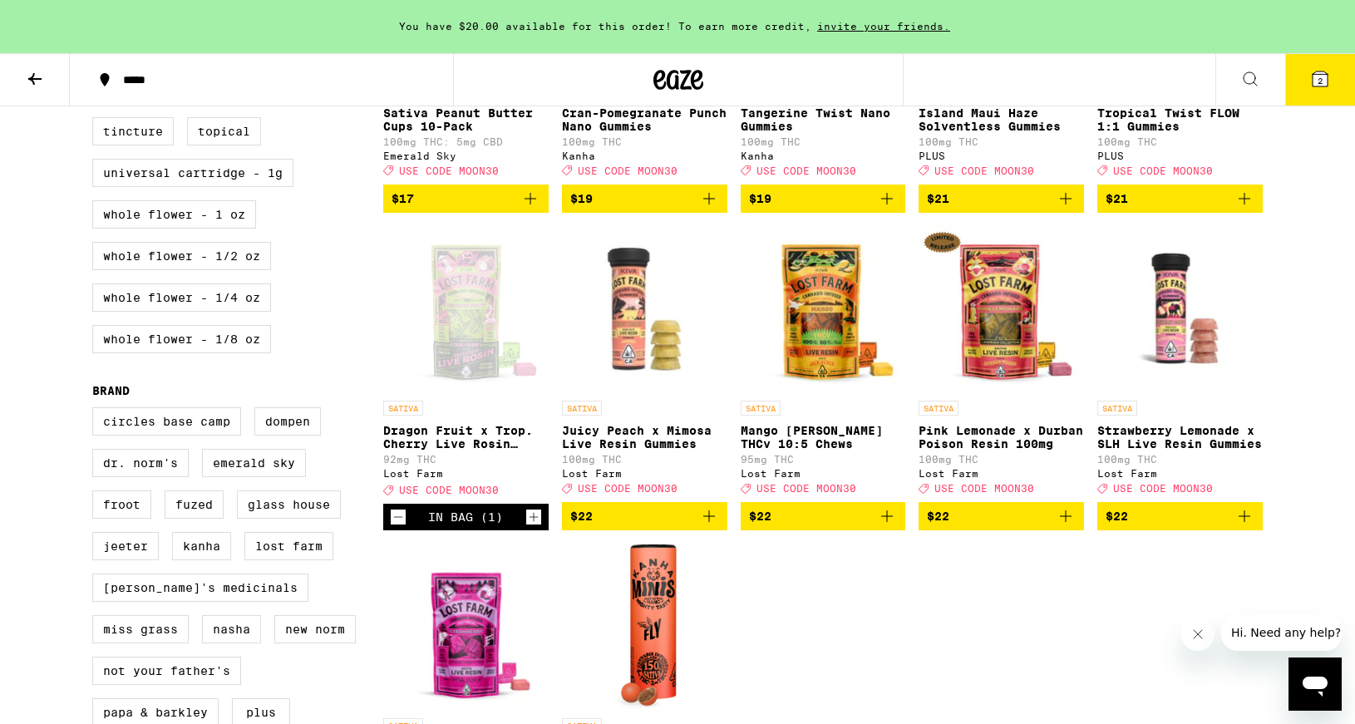
click at [532, 527] on icon "Increment" at bounding box center [533, 517] width 15 height 20
click at [1310, 80] on icon at bounding box center [1320, 79] width 20 height 20
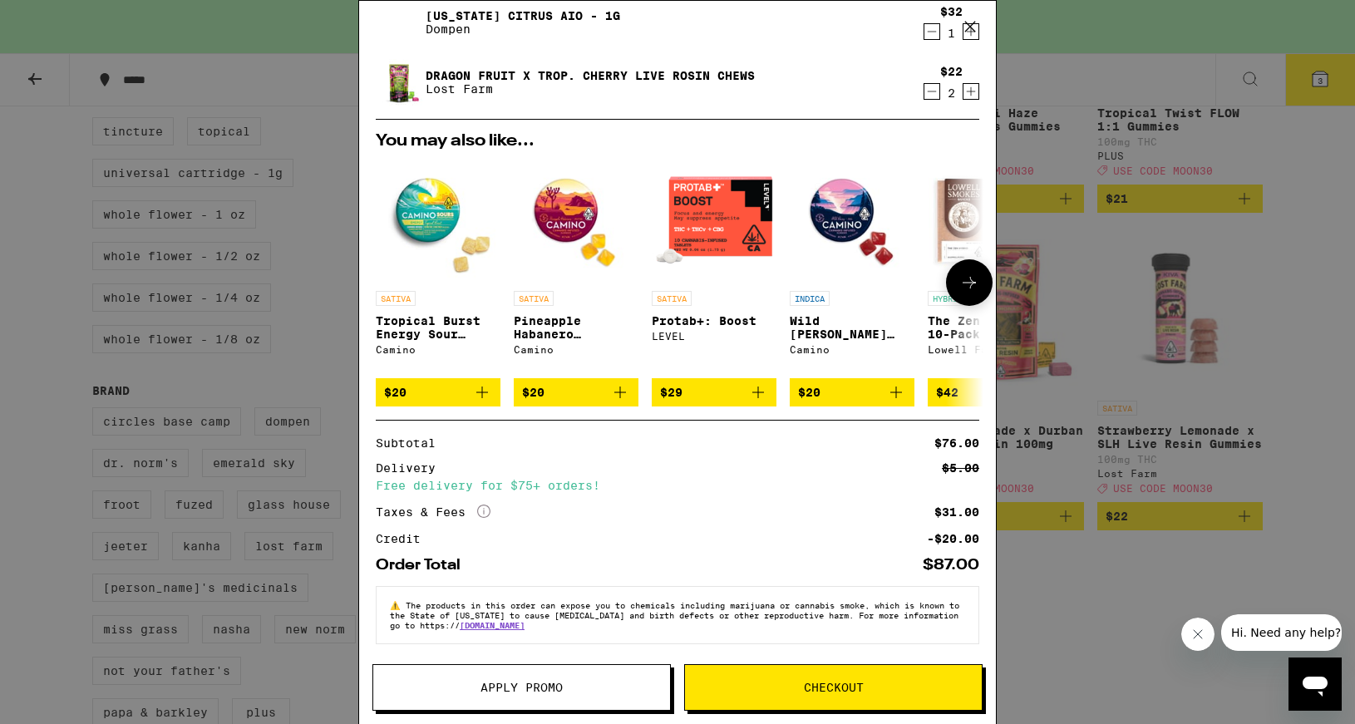
scroll to position [125, 0]
click at [467, 684] on span "Apply Promo" at bounding box center [521, 688] width 297 height 12
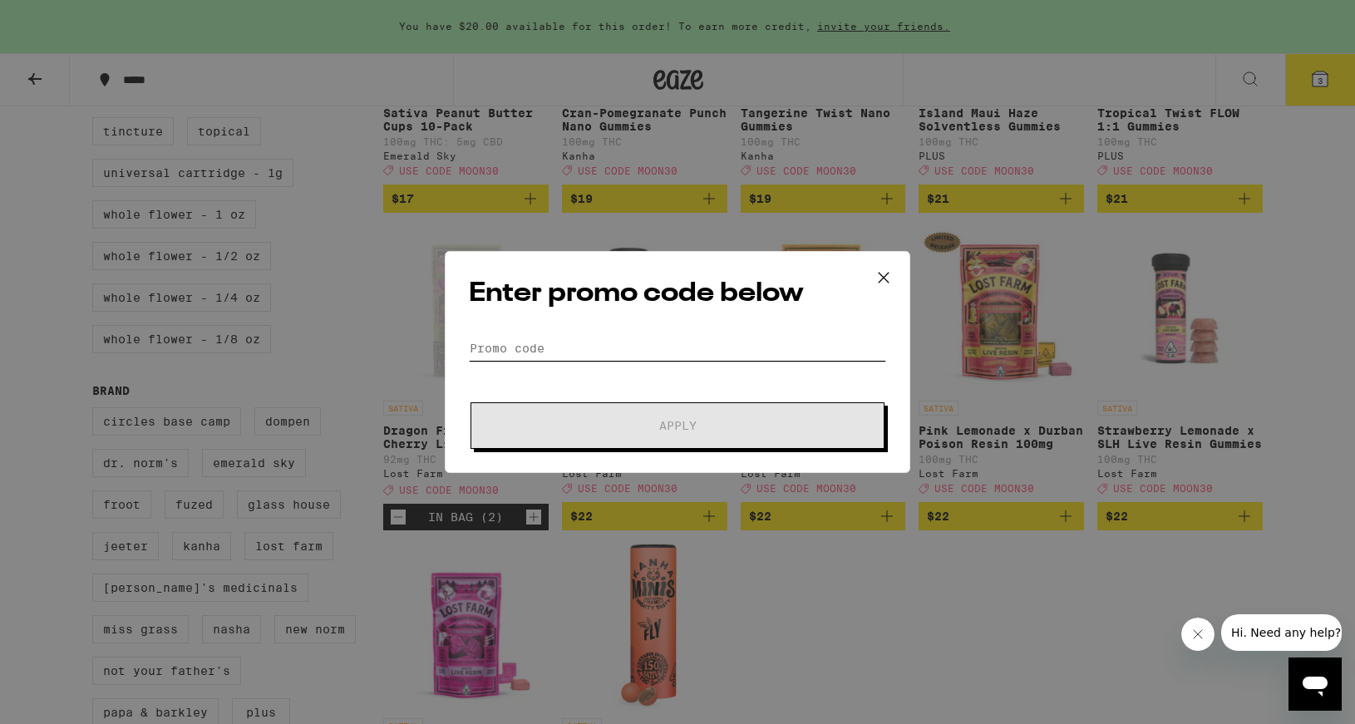
click at [525, 346] on input "Promo Code" at bounding box center [677, 348] width 417 height 25
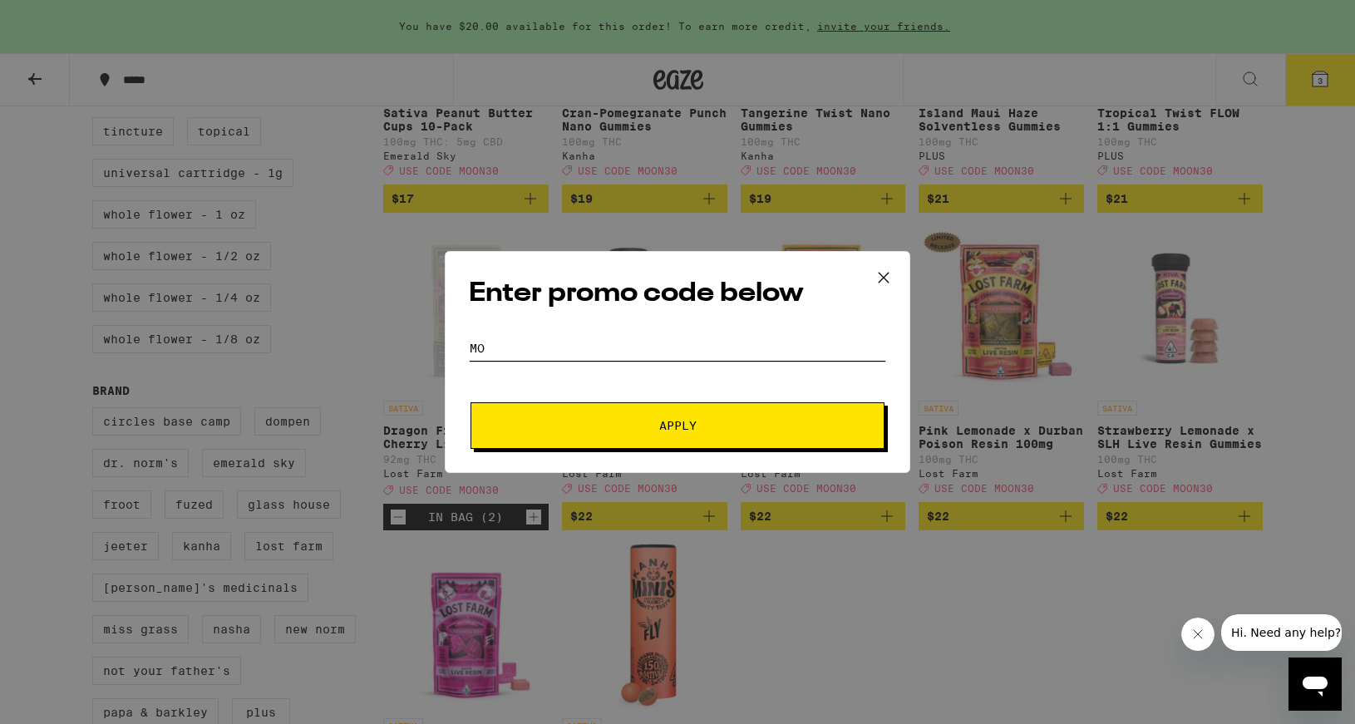
type input "m"
type input "moon30"
click at [598, 416] on button "Apply" at bounding box center [677, 425] width 414 height 47
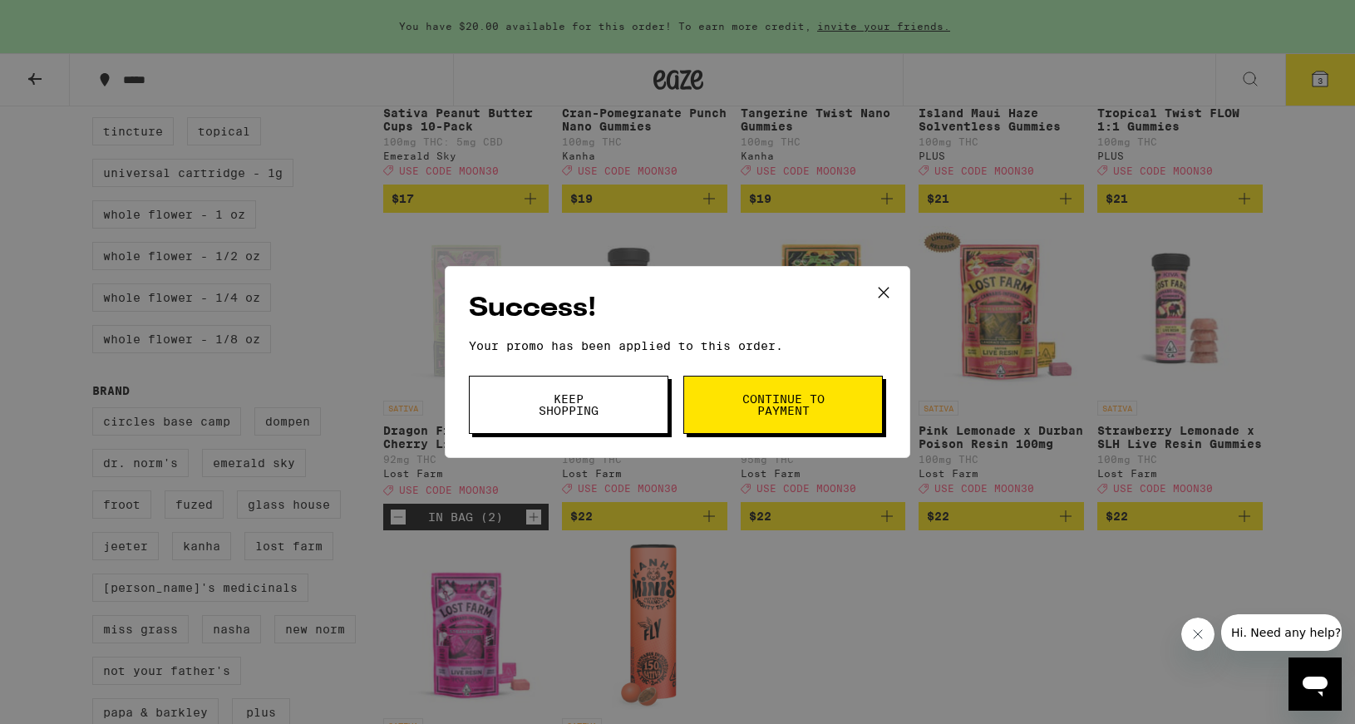
click at [880, 288] on icon at bounding box center [884, 293] width 10 height 10
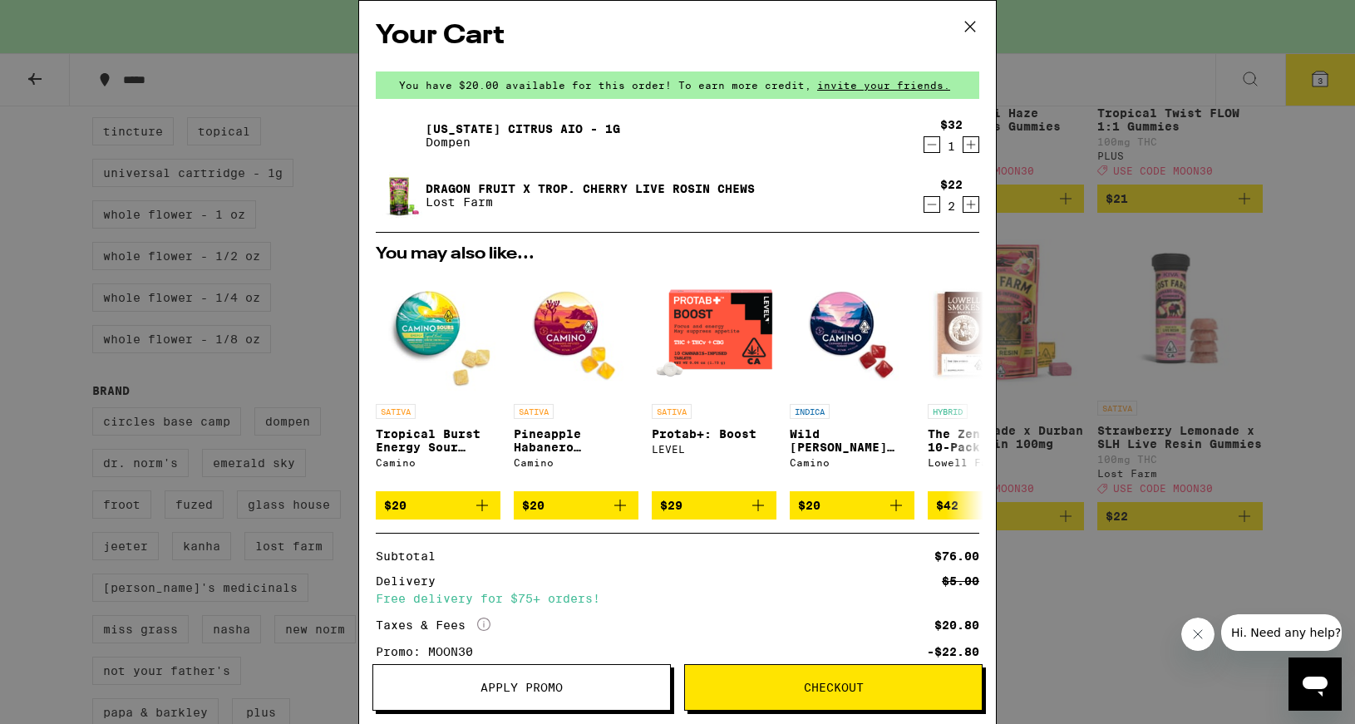
click at [864, 680] on button "Checkout" at bounding box center [833, 687] width 298 height 47
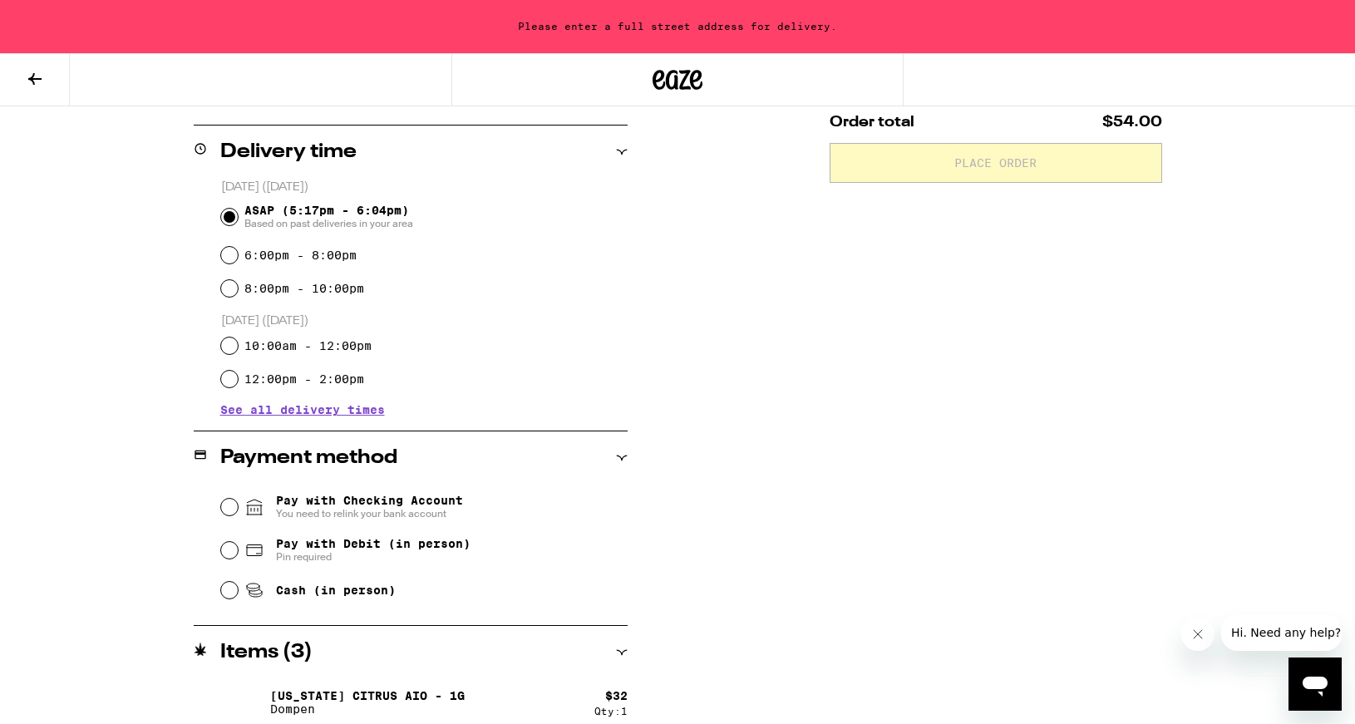
scroll to position [387, 0]
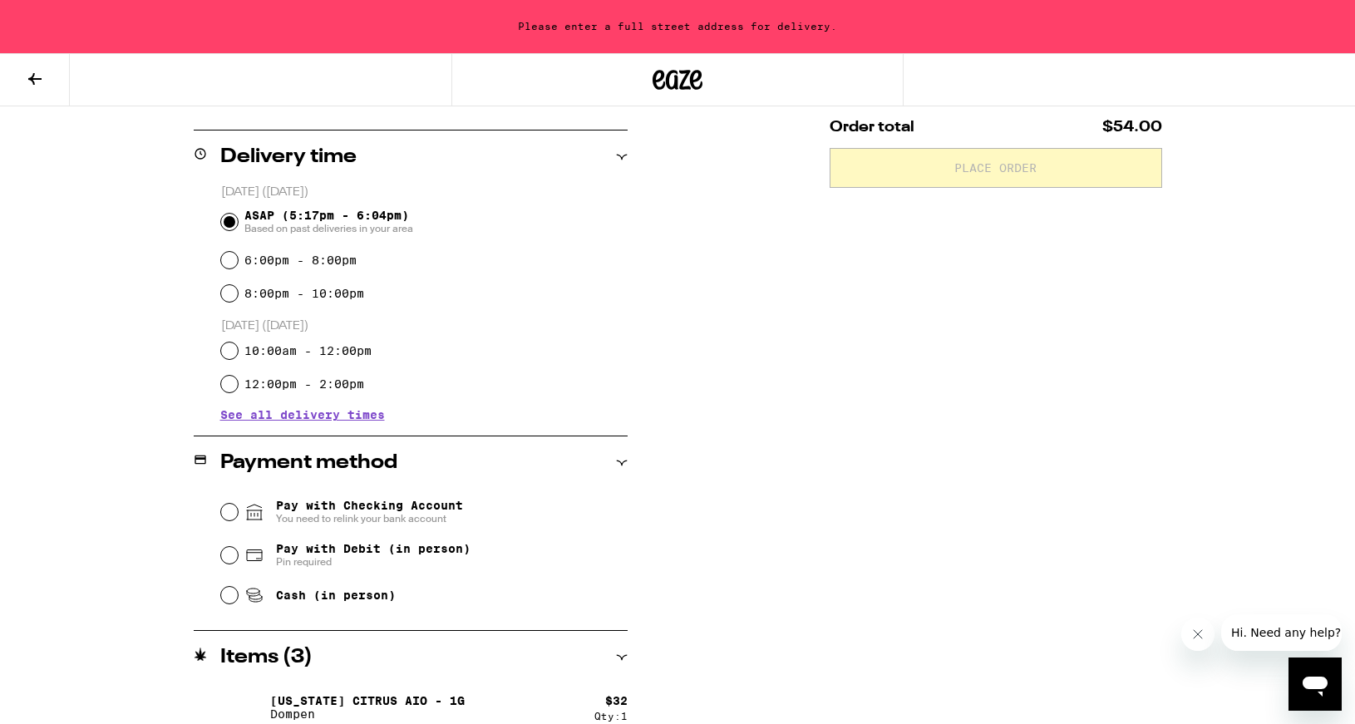
click at [334, 418] on span "See all delivery times" at bounding box center [302, 415] width 165 height 12
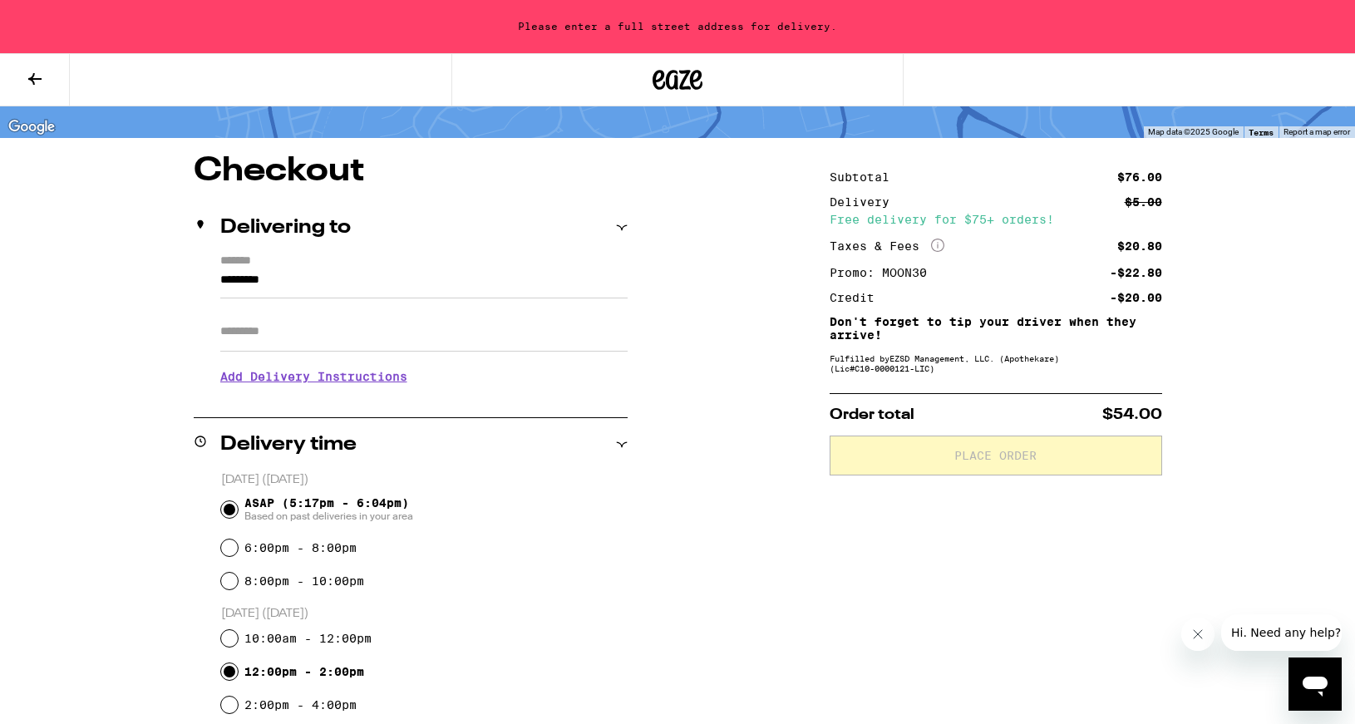
scroll to position [71, 0]
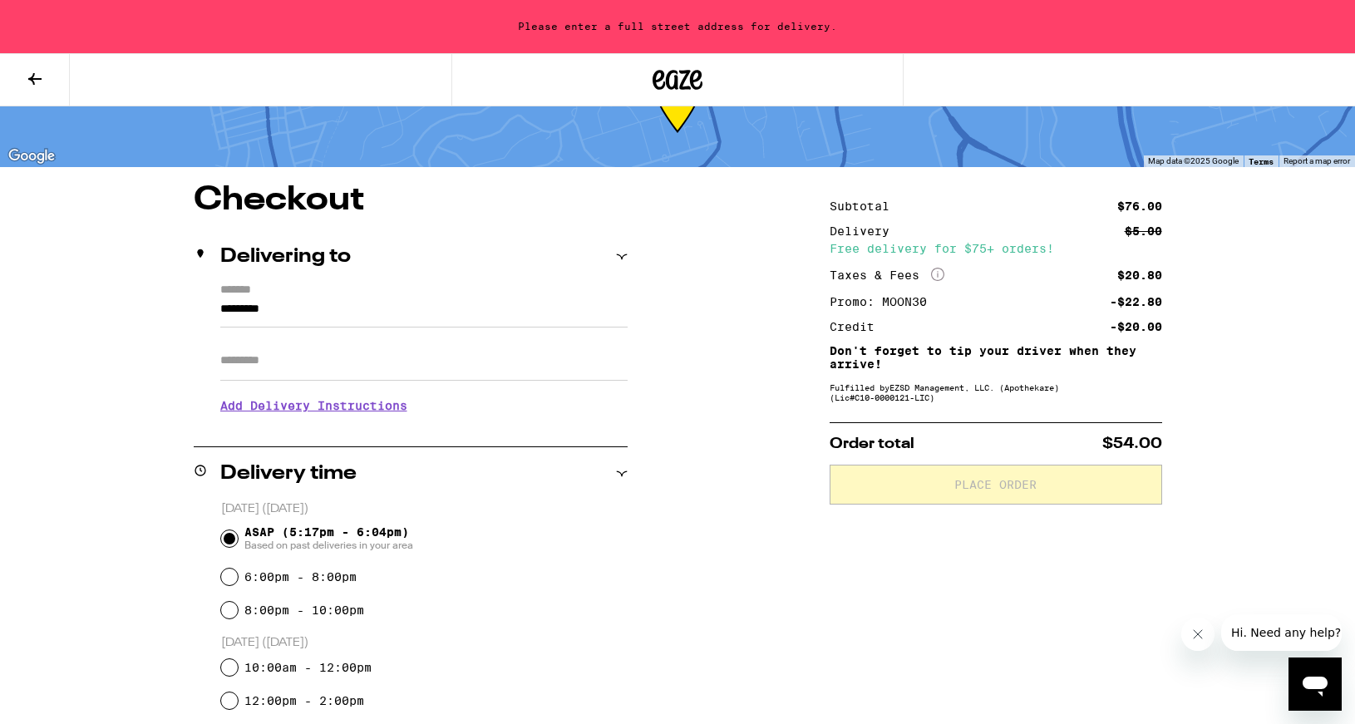
click at [349, 387] on section "Add Delivery Instructions We'll contact you at [PHONE_NUMBER] when we arrive Pl…" at bounding box center [423, 404] width 407 height 47
click at [334, 327] on input "*********" at bounding box center [423, 313] width 407 height 28
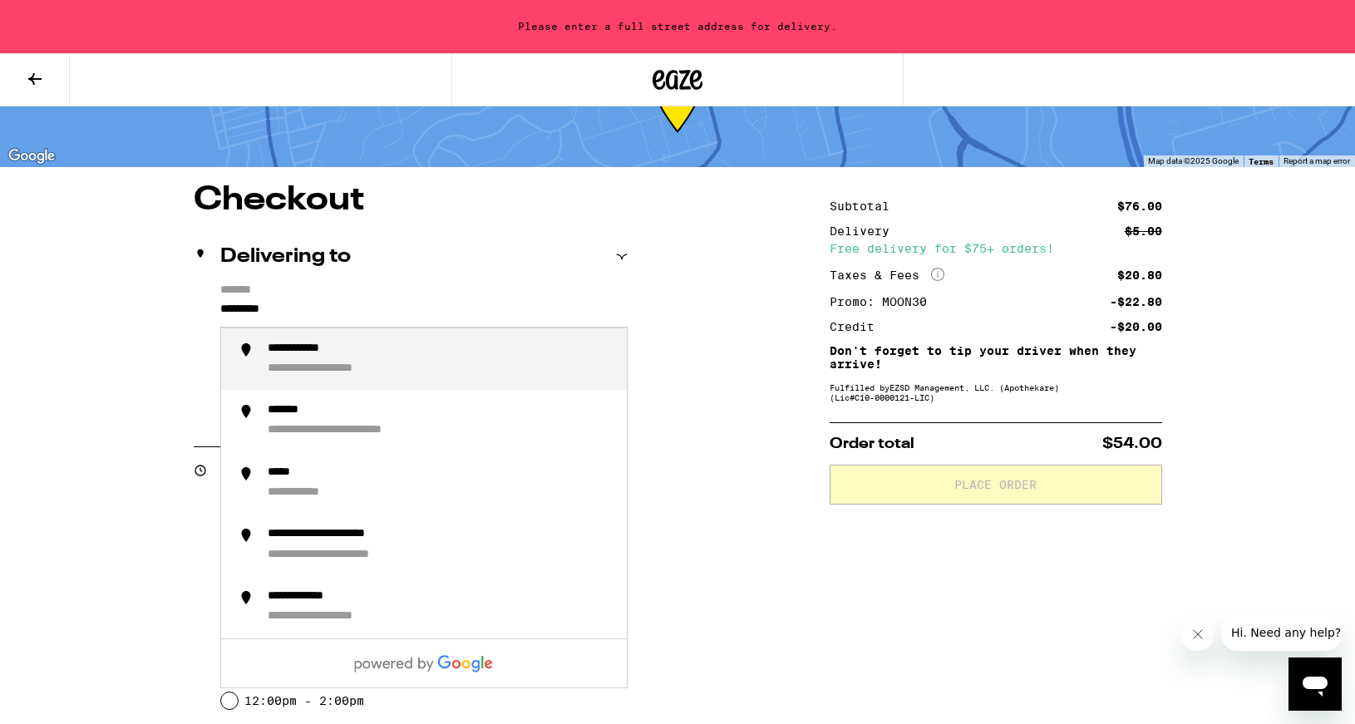
drag, startPoint x: 308, startPoint y: 309, endPoint x: 173, endPoint y: 312, distance: 135.5
click at [173, 312] on div "**********" at bounding box center [677, 719] width 1197 height 1071
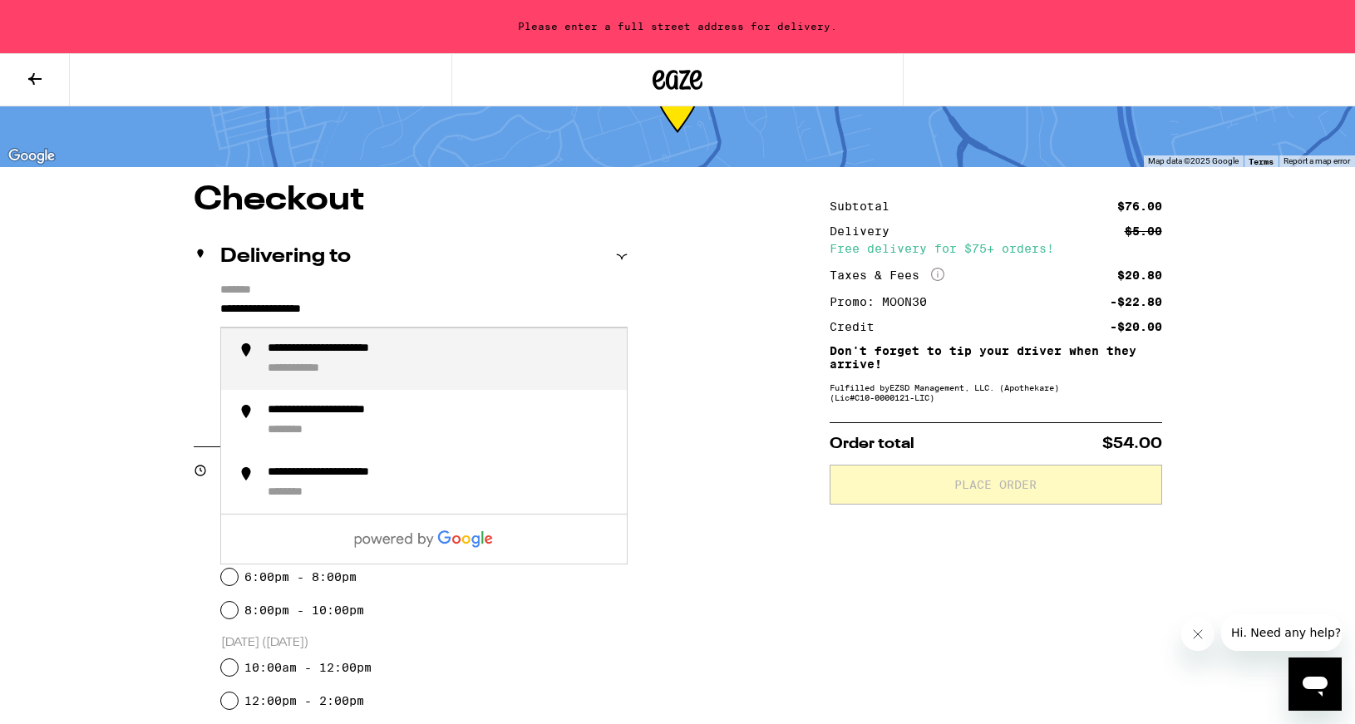
click at [327, 363] on div "**********" at bounding box center [313, 370] width 91 height 16
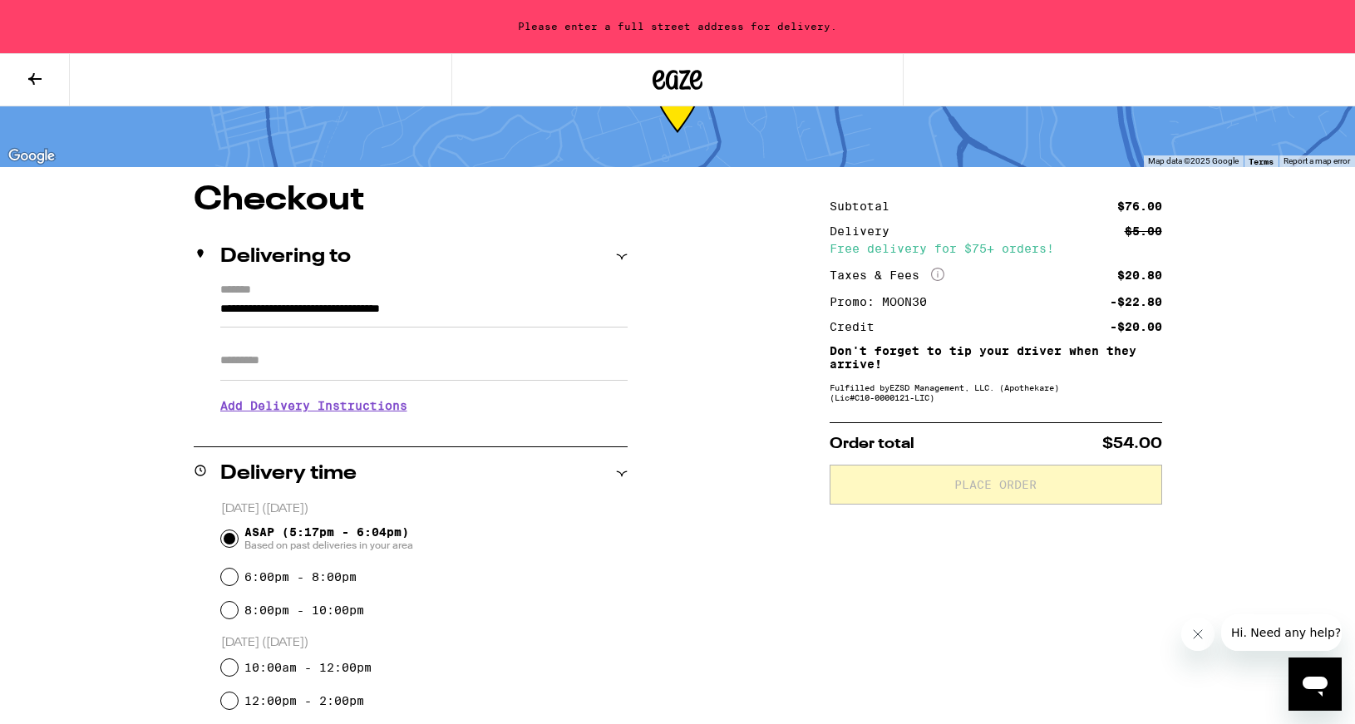
type input "**********"
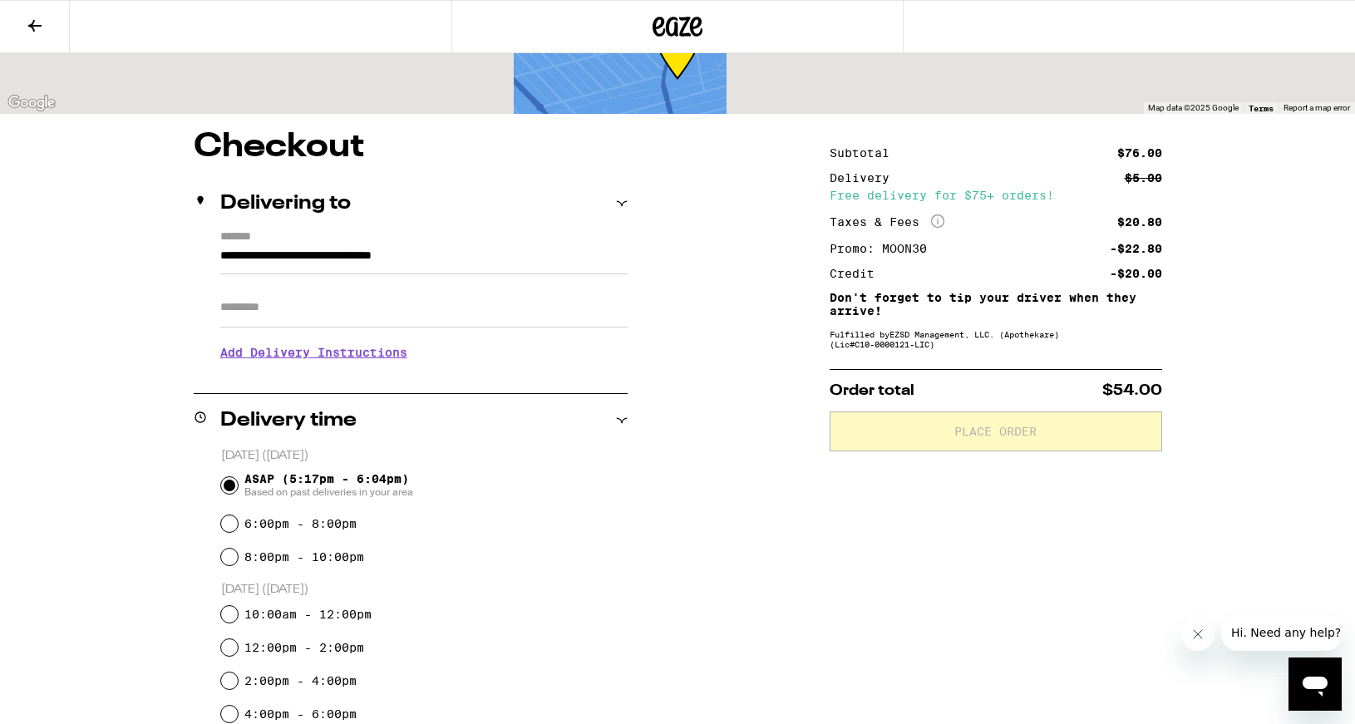
click at [355, 327] on input "Apt/Suite" at bounding box center [423, 308] width 407 height 40
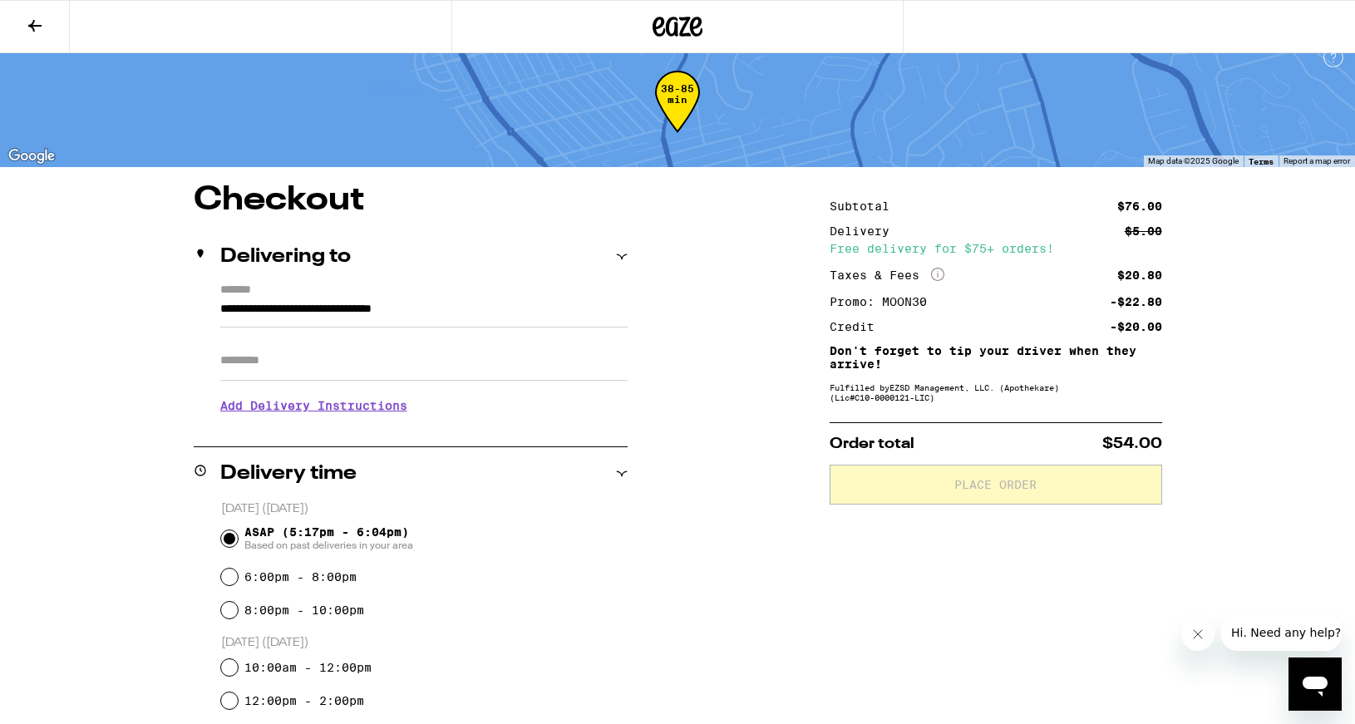
click at [394, 408] on h3 "Add Delivery Instructions" at bounding box center [423, 406] width 407 height 38
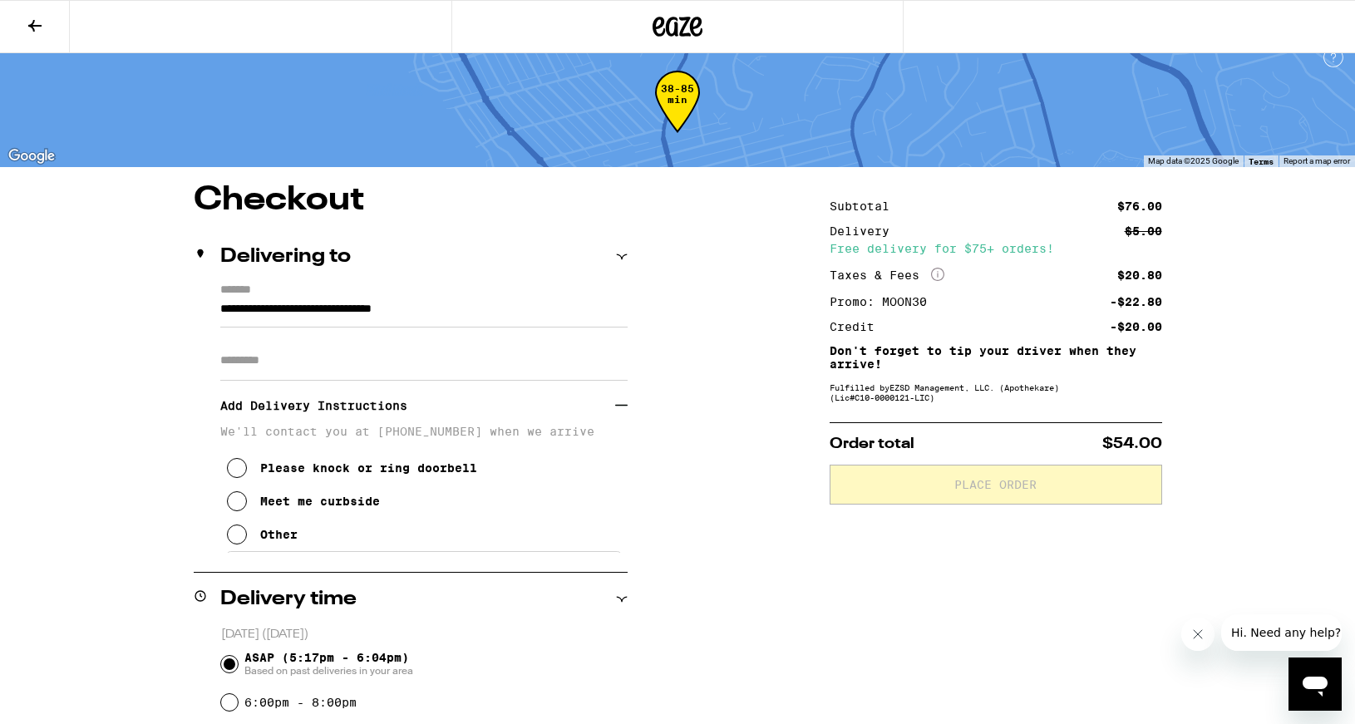
click at [228, 510] on icon at bounding box center [237, 501] width 20 height 20
click at [342, 376] on input "Apt/Suite" at bounding box center [423, 361] width 407 height 40
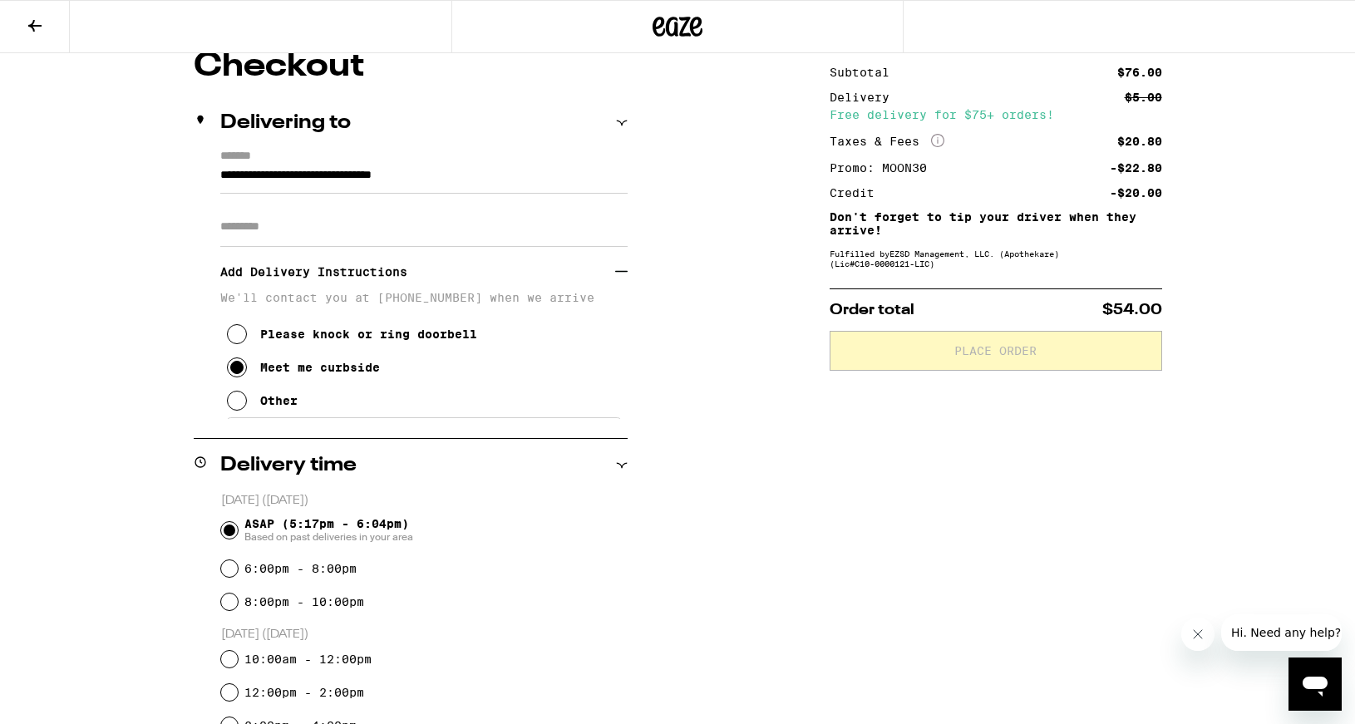
scroll to position [148, 0]
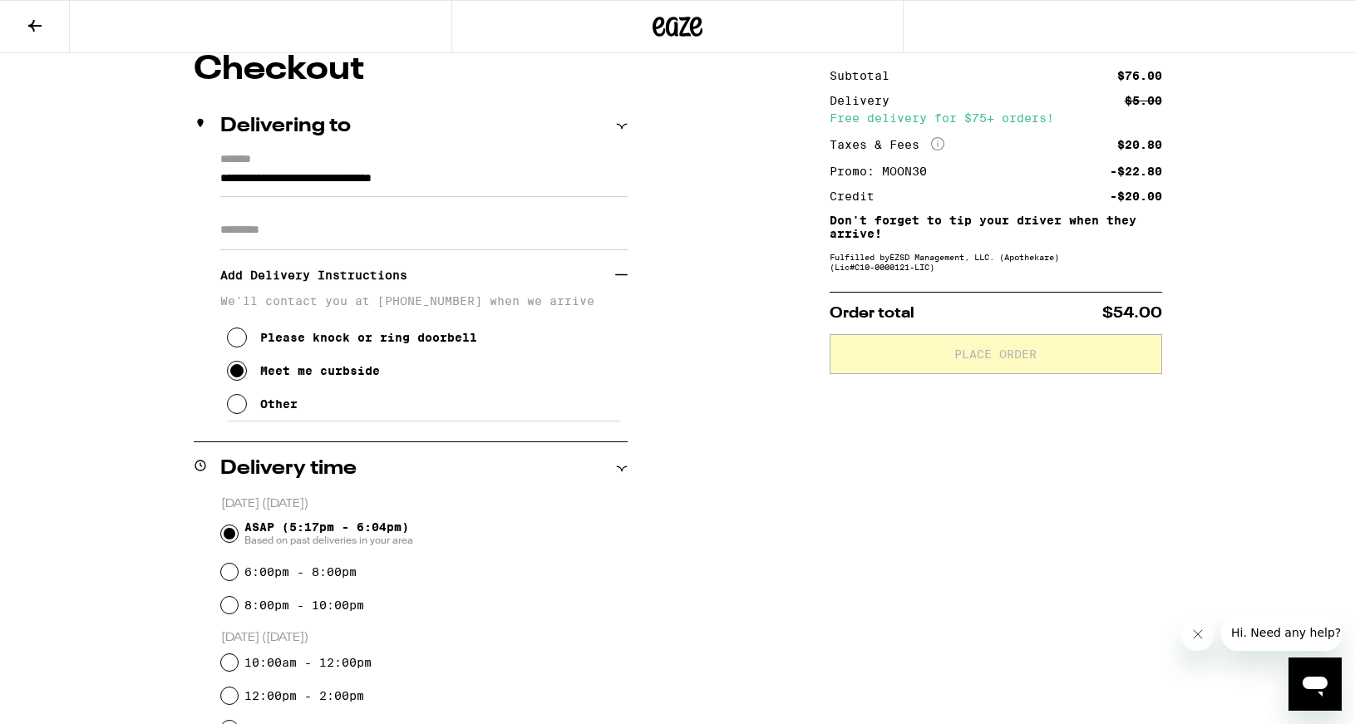
click at [240, 346] on icon at bounding box center [237, 337] width 20 height 20
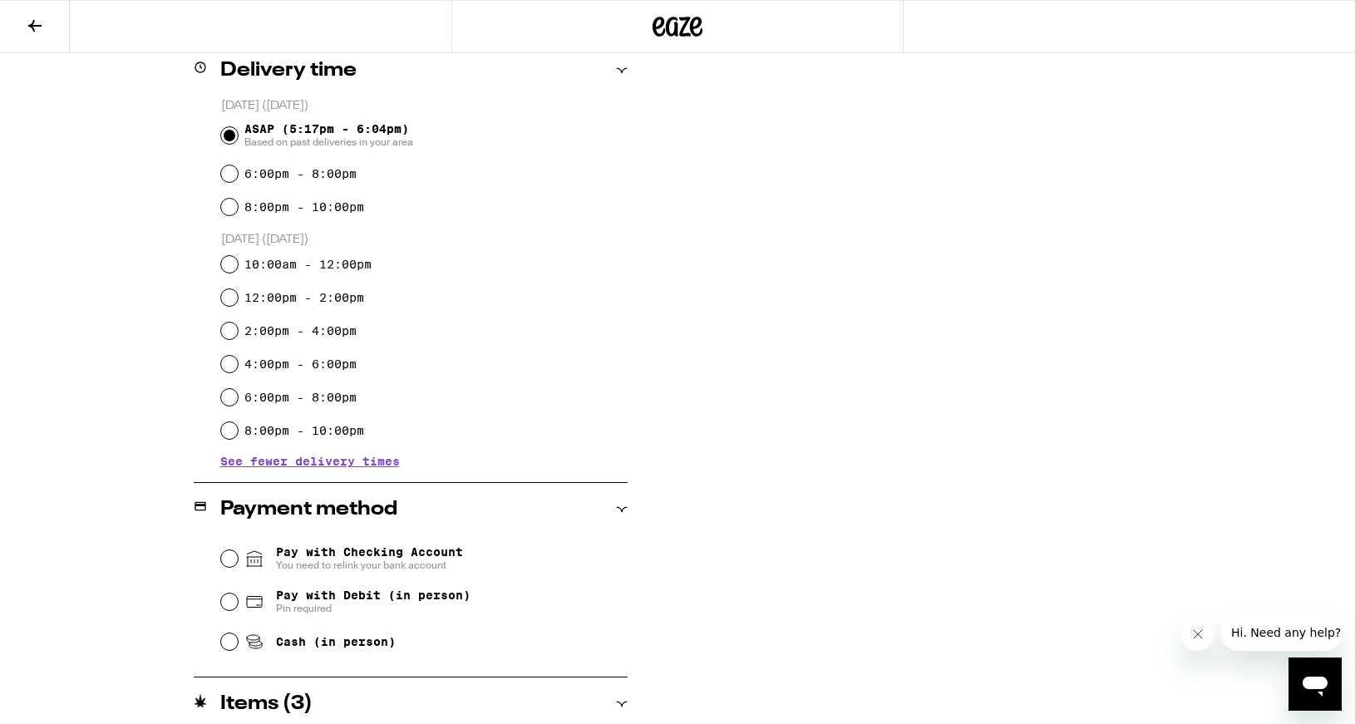
scroll to position [673, 0]
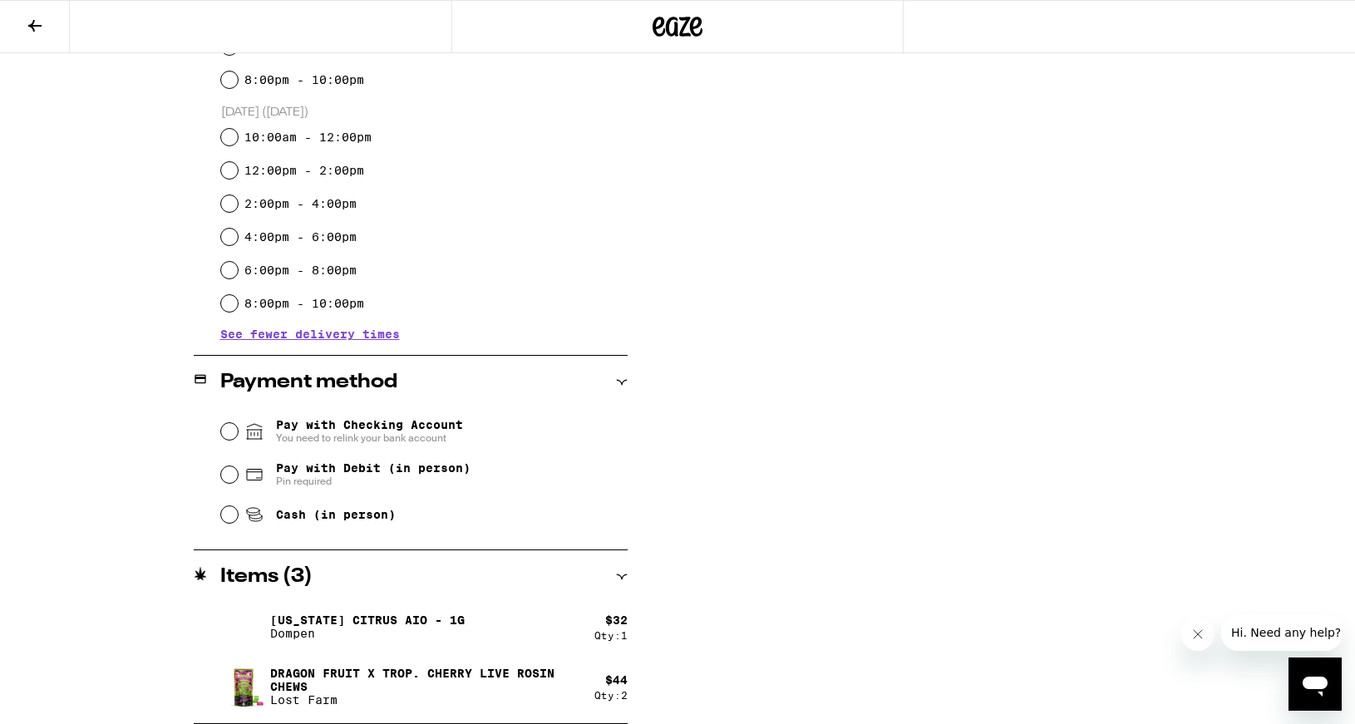
click at [224, 533] on div "Cash (in person)" at bounding box center [424, 514] width 406 height 37
click at [240, 509] on div "Cash (in person)" at bounding box center [424, 514] width 406 height 37
click at [229, 519] on input "Cash (in person)" at bounding box center [229, 514] width 17 height 17
radio input "true"
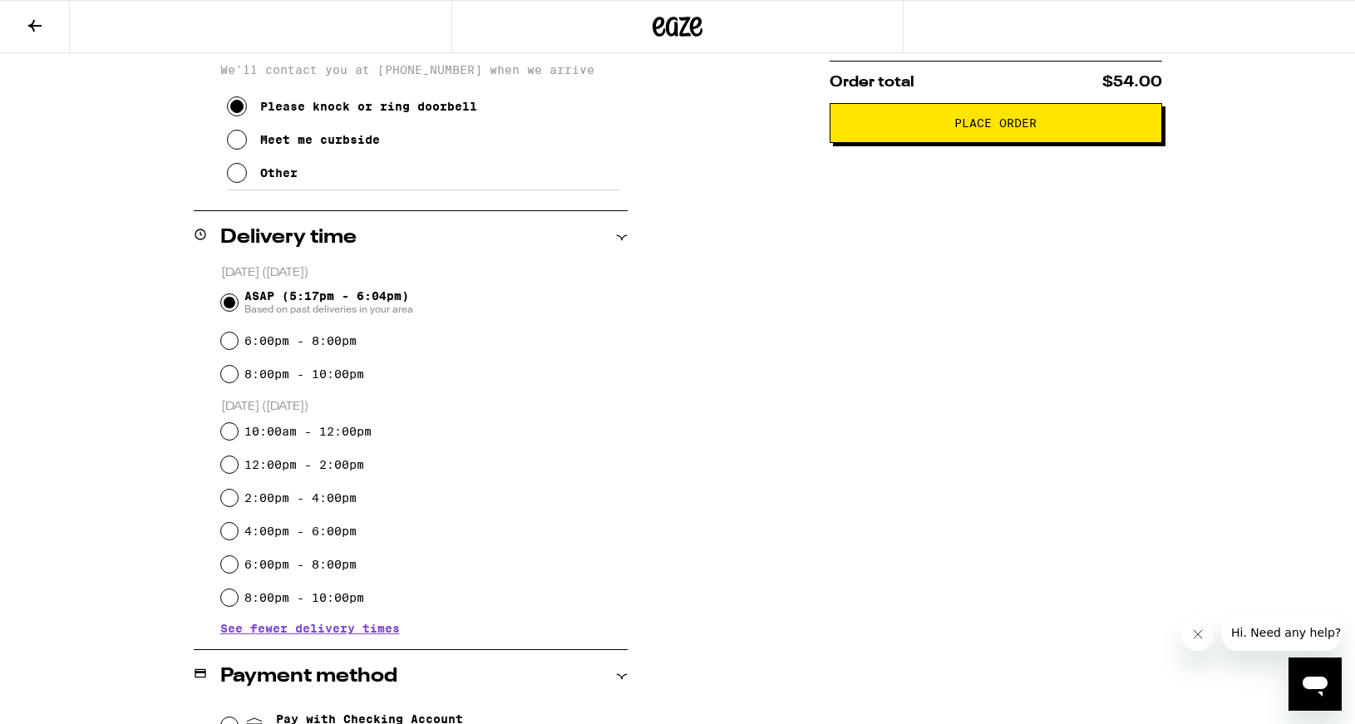
scroll to position [429, 0]
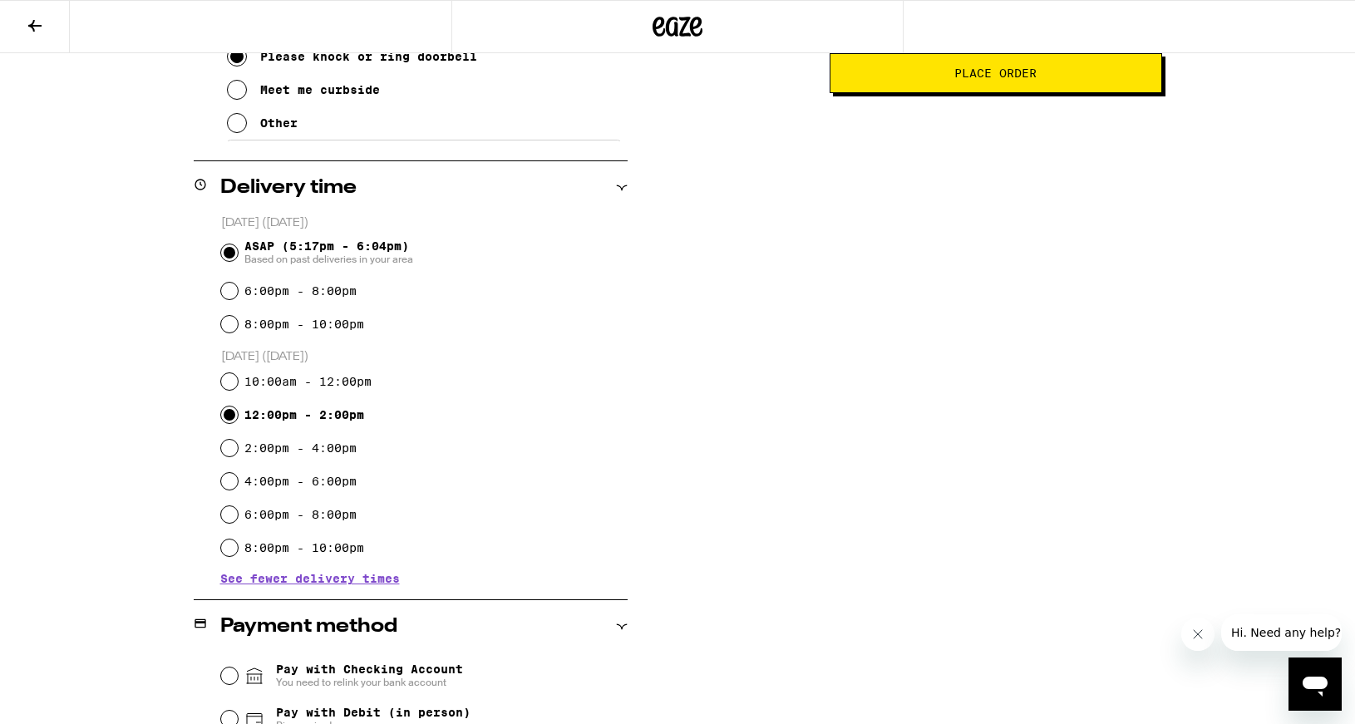
click at [229, 419] on input "12:00pm - 2:00pm" at bounding box center [229, 414] width 17 height 17
radio input "true"
click at [715, 357] on div "**********" at bounding box center [677, 370] width 1197 height 1196
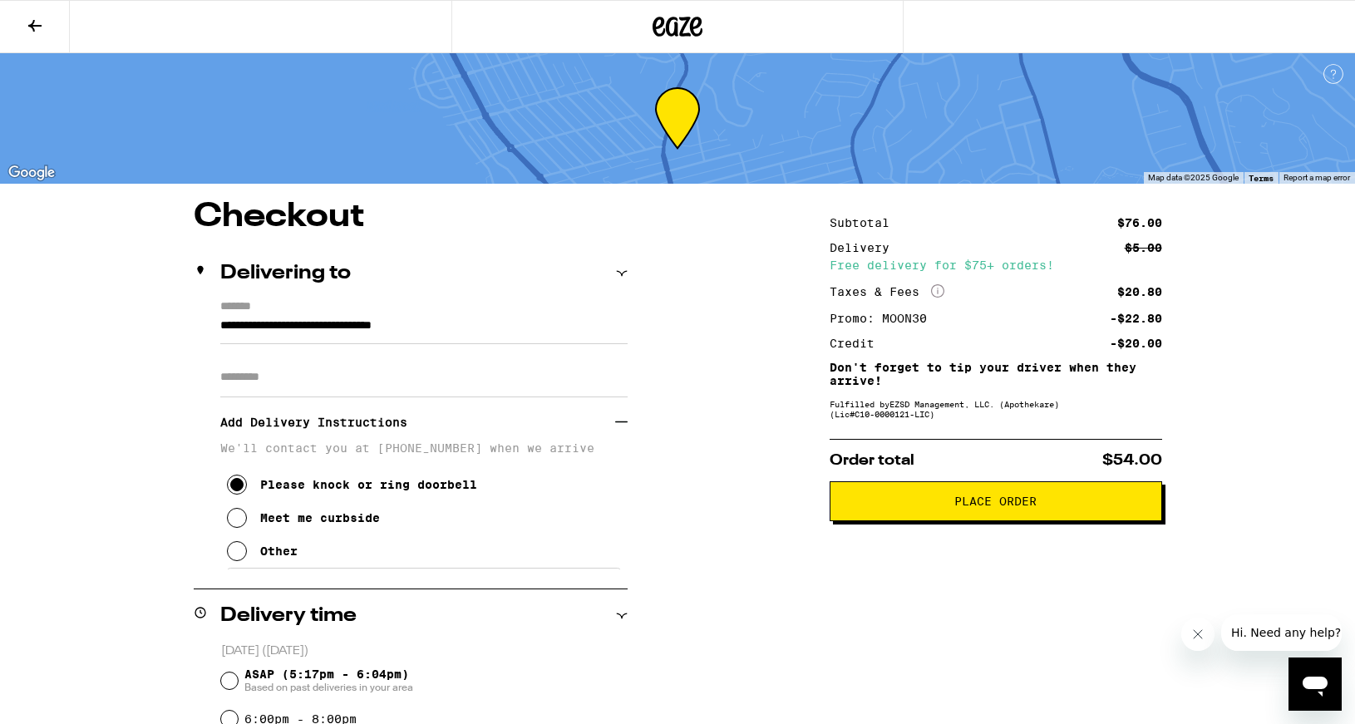
scroll to position [0, 0]
click at [973, 520] on button "Place Order" at bounding box center [996, 502] width 332 height 40
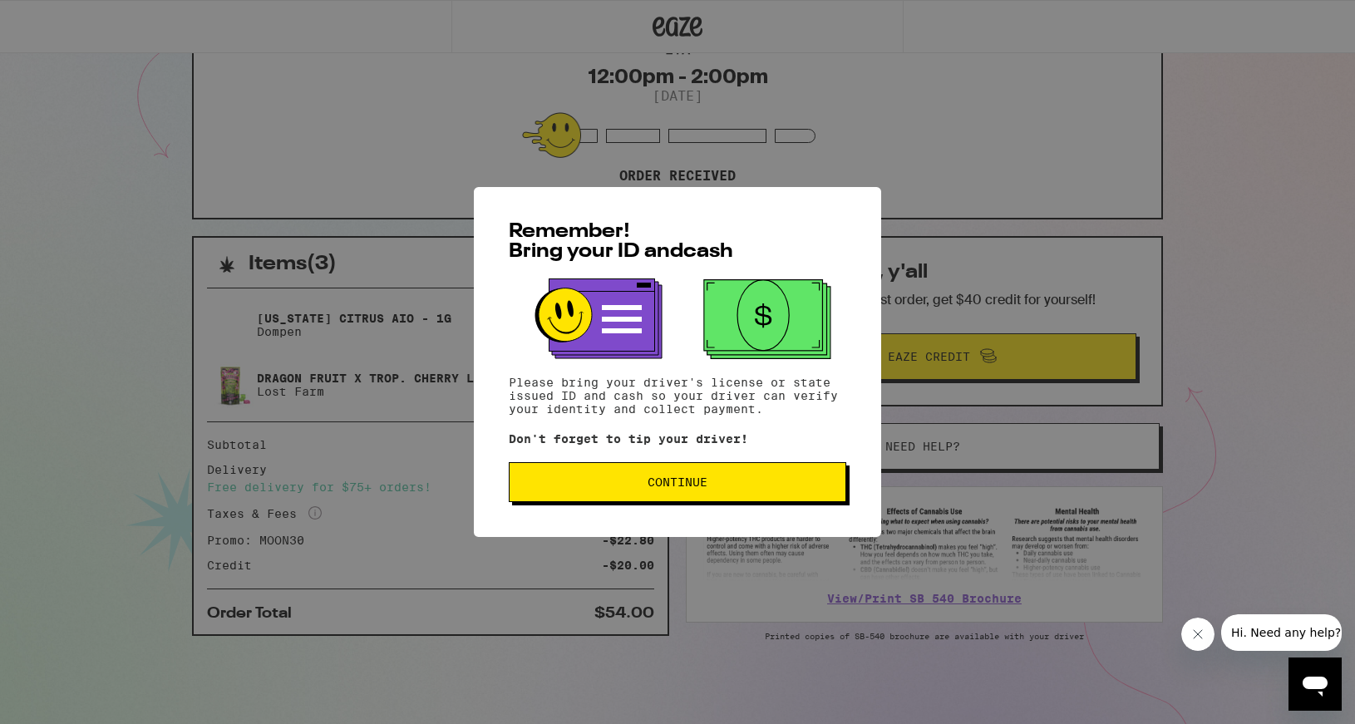
scroll to position [180, 0]
click at [728, 487] on span "Continue" at bounding box center [677, 482] width 309 height 12
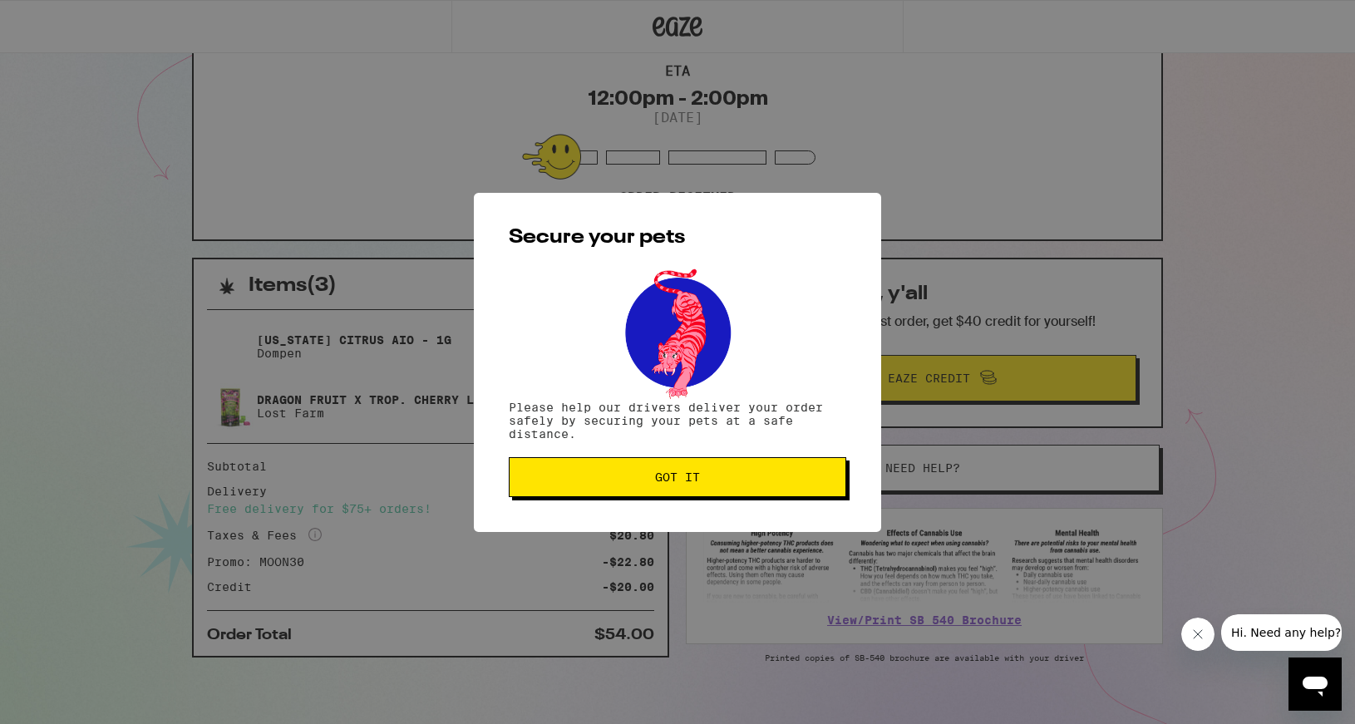
scroll to position [156, 0]
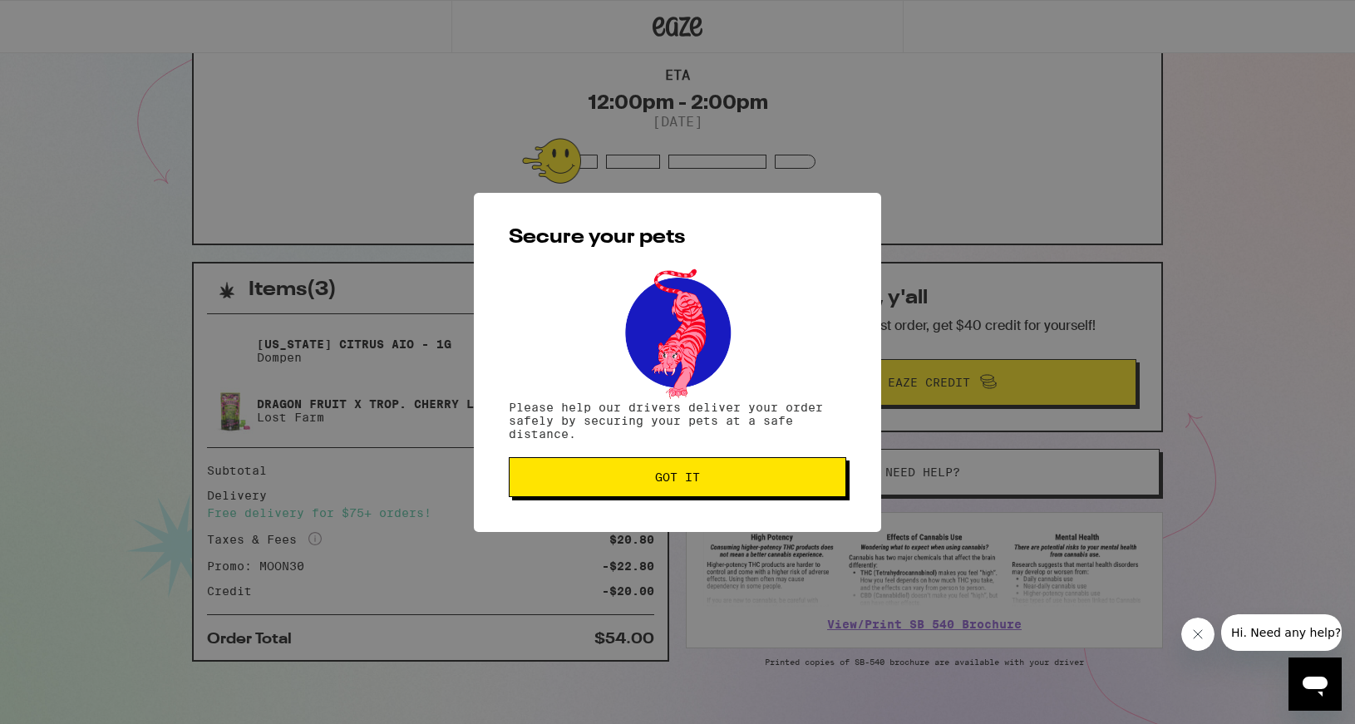
click at [729, 487] on button "Got it" at bounding box center [677, 477] width 337 height 40
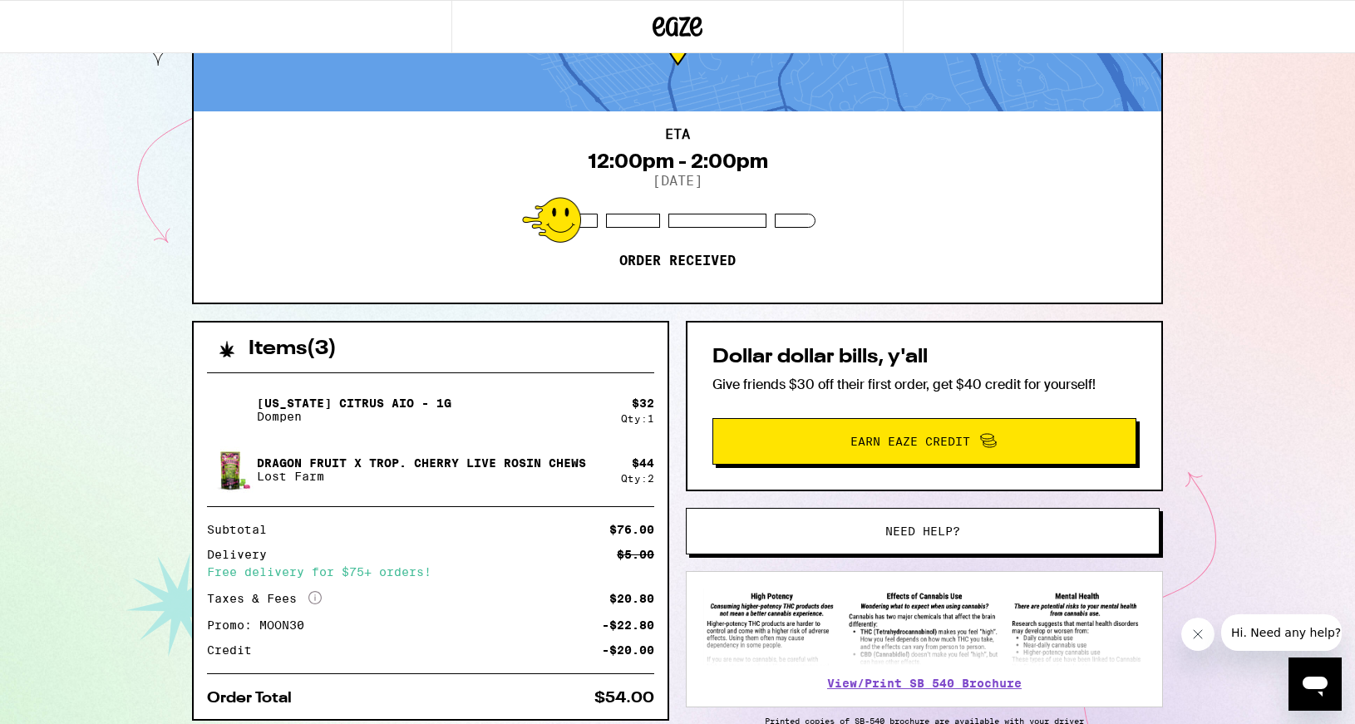
scroll to position [0, 0]
